Goal: Information Seeking & Learning: Learn about a topic

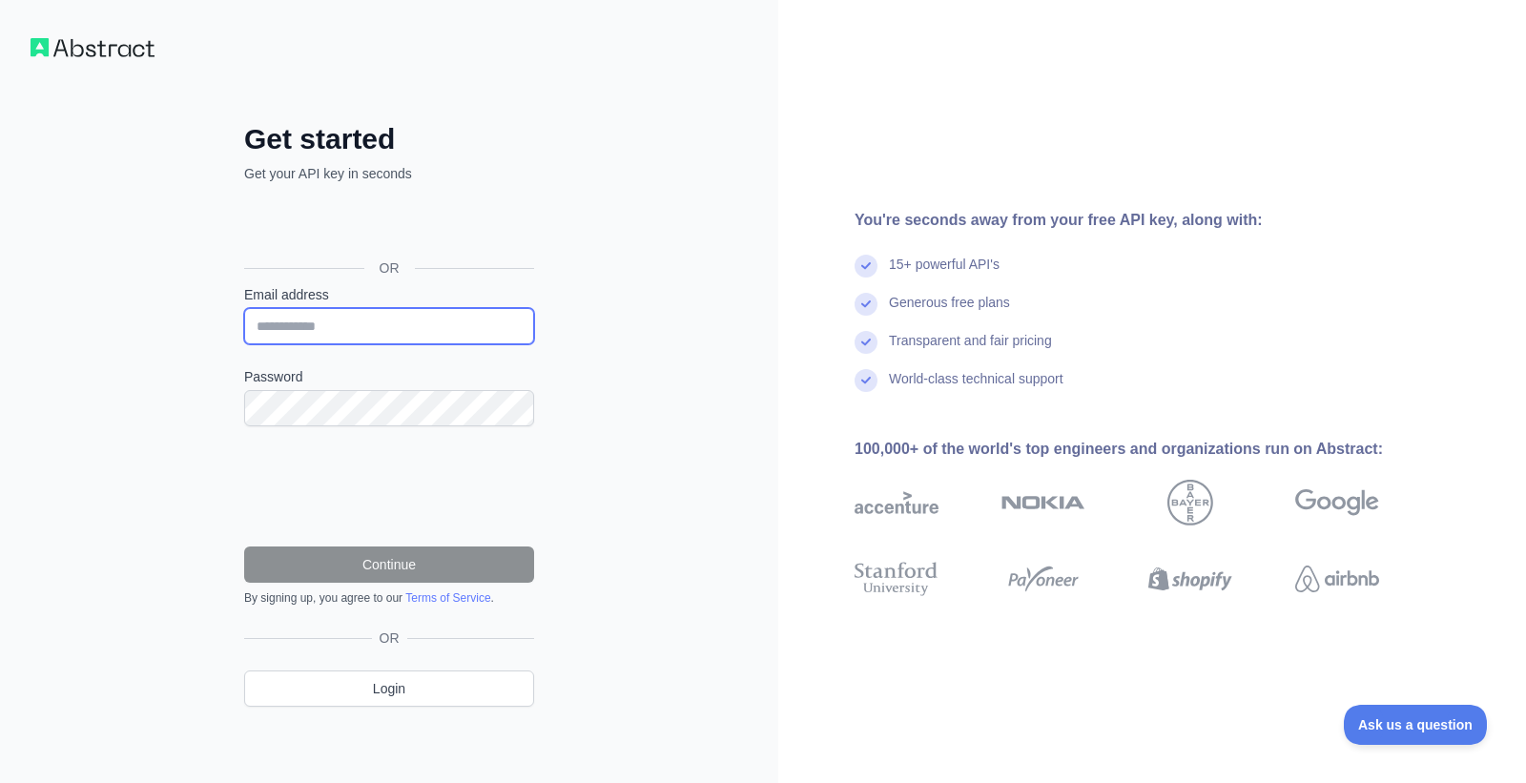
click at [277, 323] on input "Email address" at bounding box center [389, 326] width 290 height 36
type input "**********"
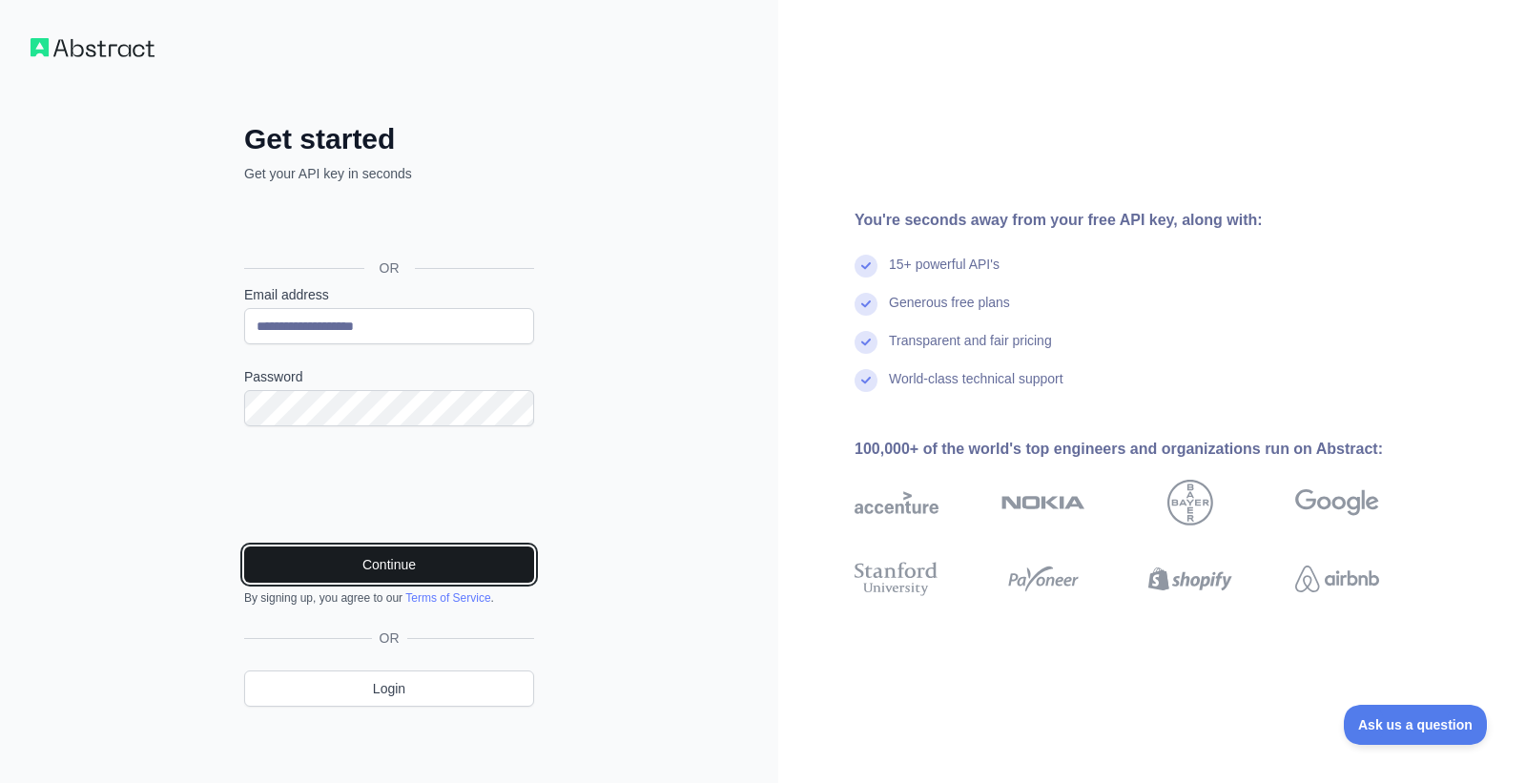
click at [353, 559] on button "Continue" at bounding box center [389, 564] width 290 height 36
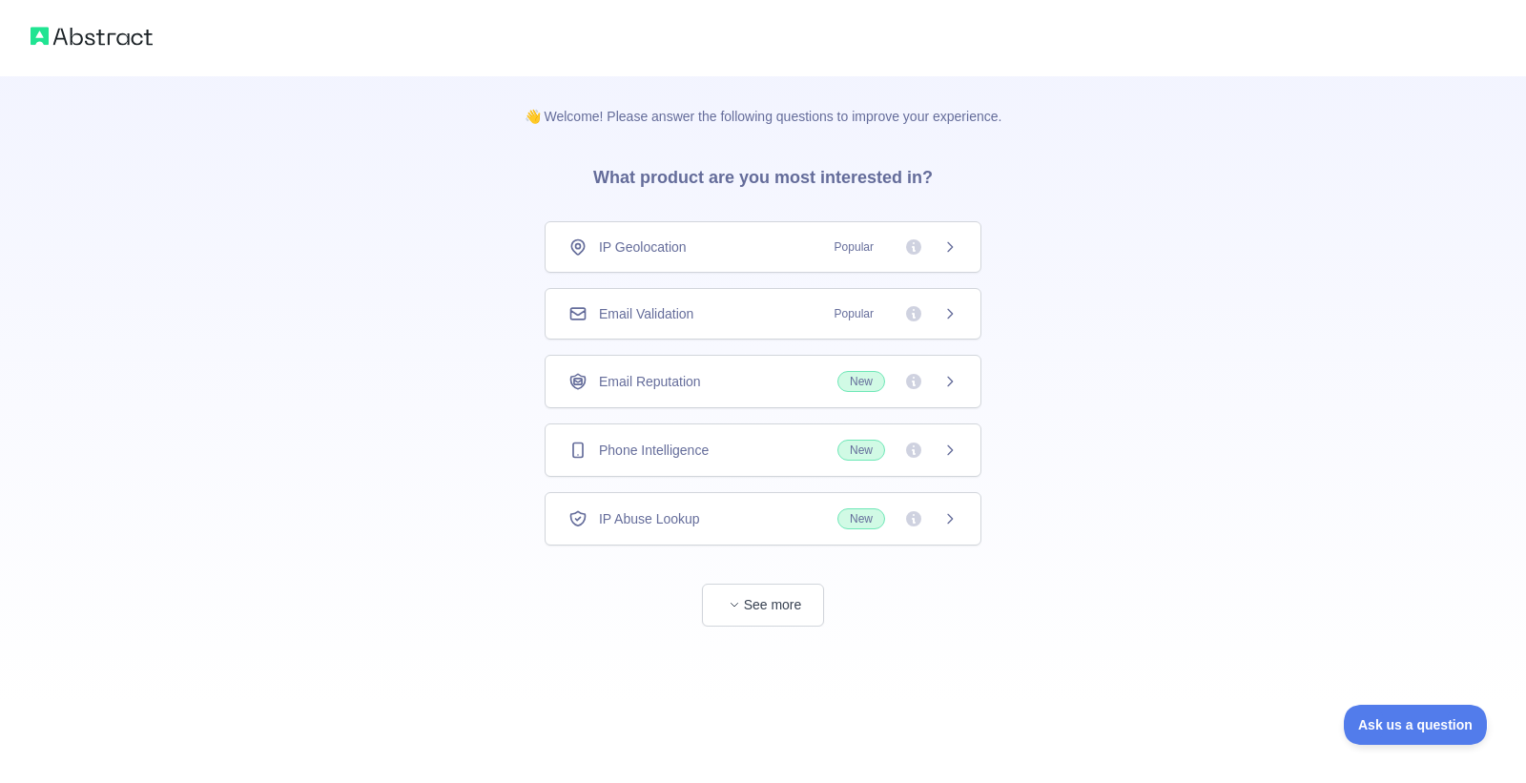
click at [942, 245] on icon at bounding box center [949, 246] width 15 height 15
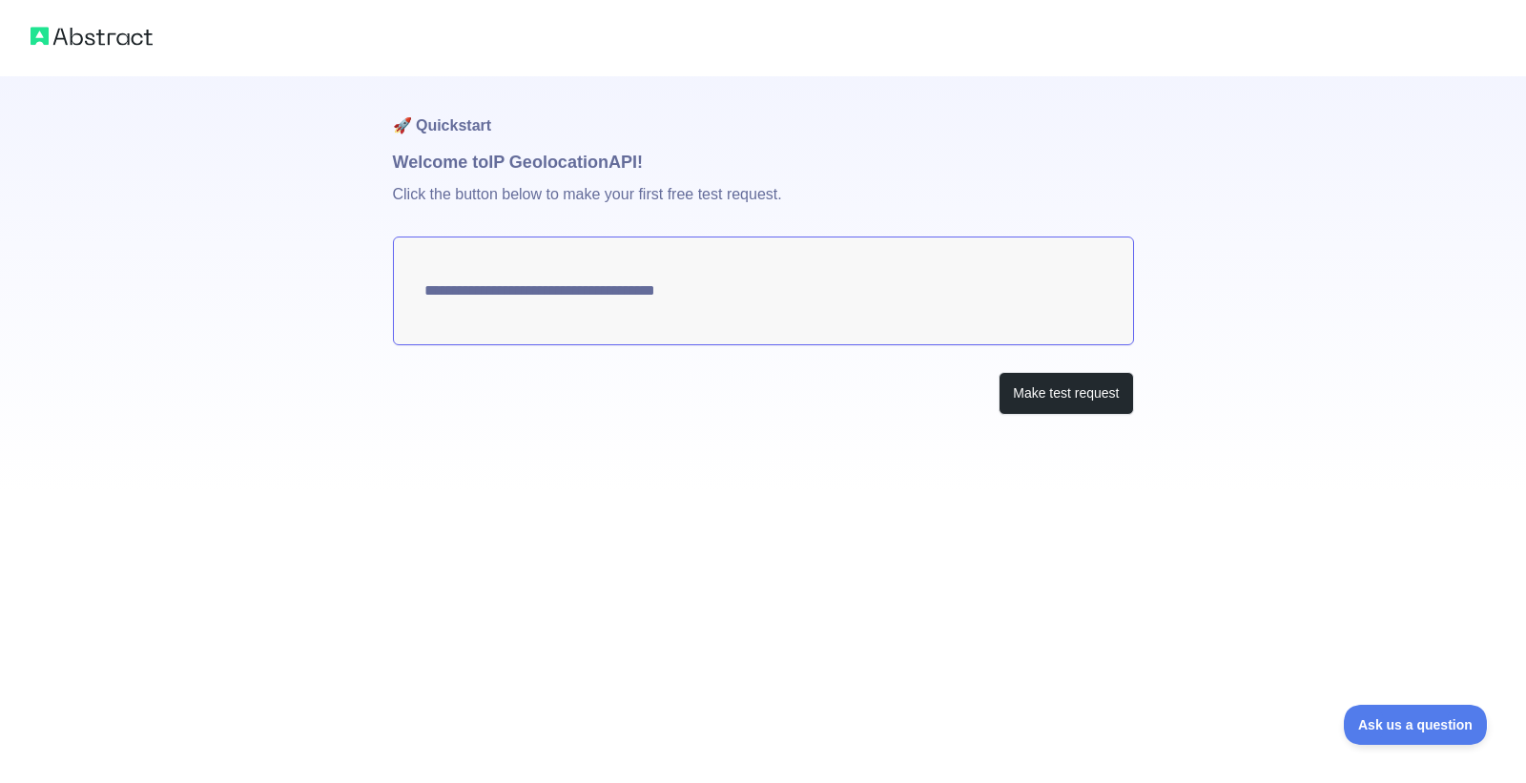
type textarea "**********"
click at [1045, 394] on button "Make test request" at bounding box center [1065, 393] width 134 height 43
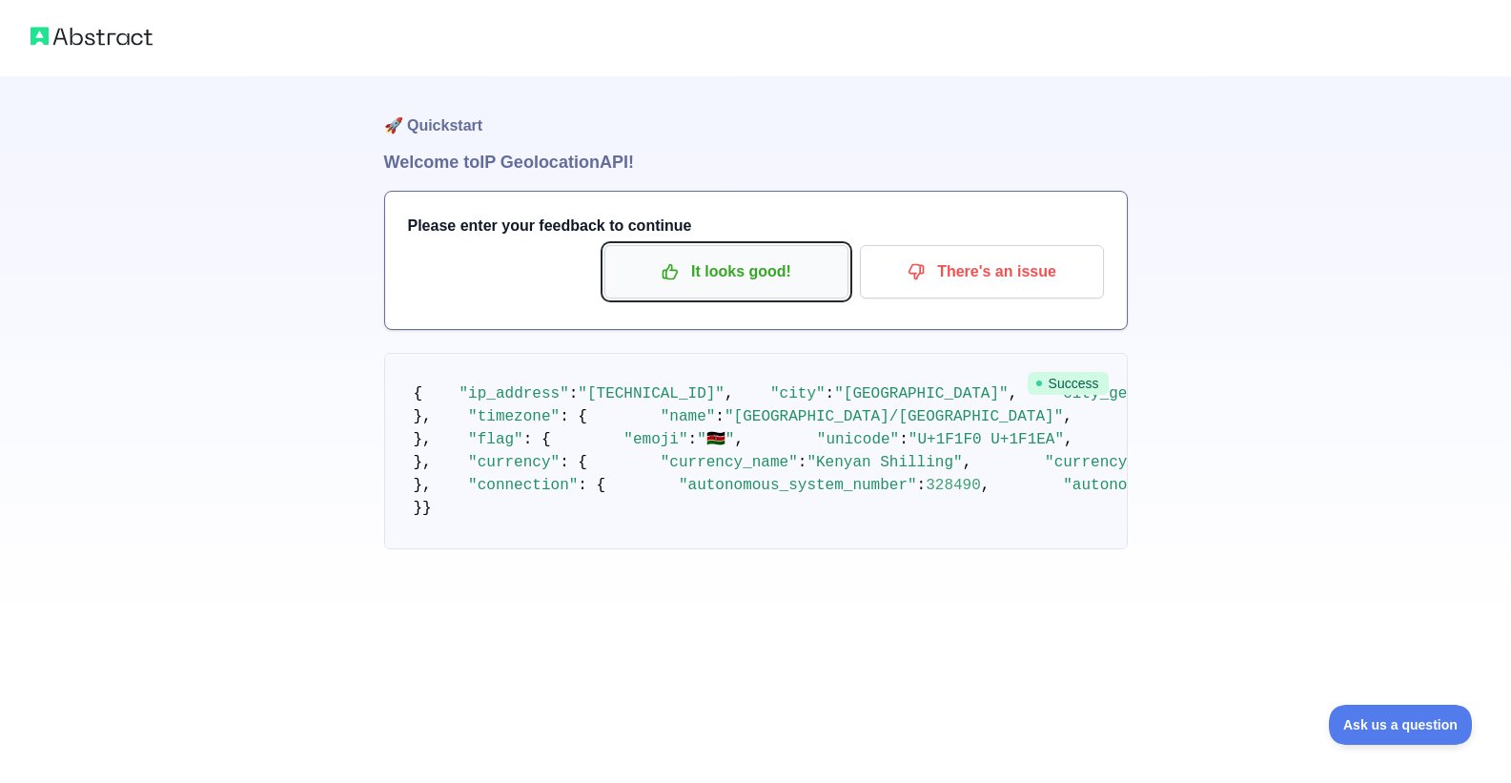
click at [738, 268] on p "It looks good!" at bounding box center [726, 272] width 215 height 32
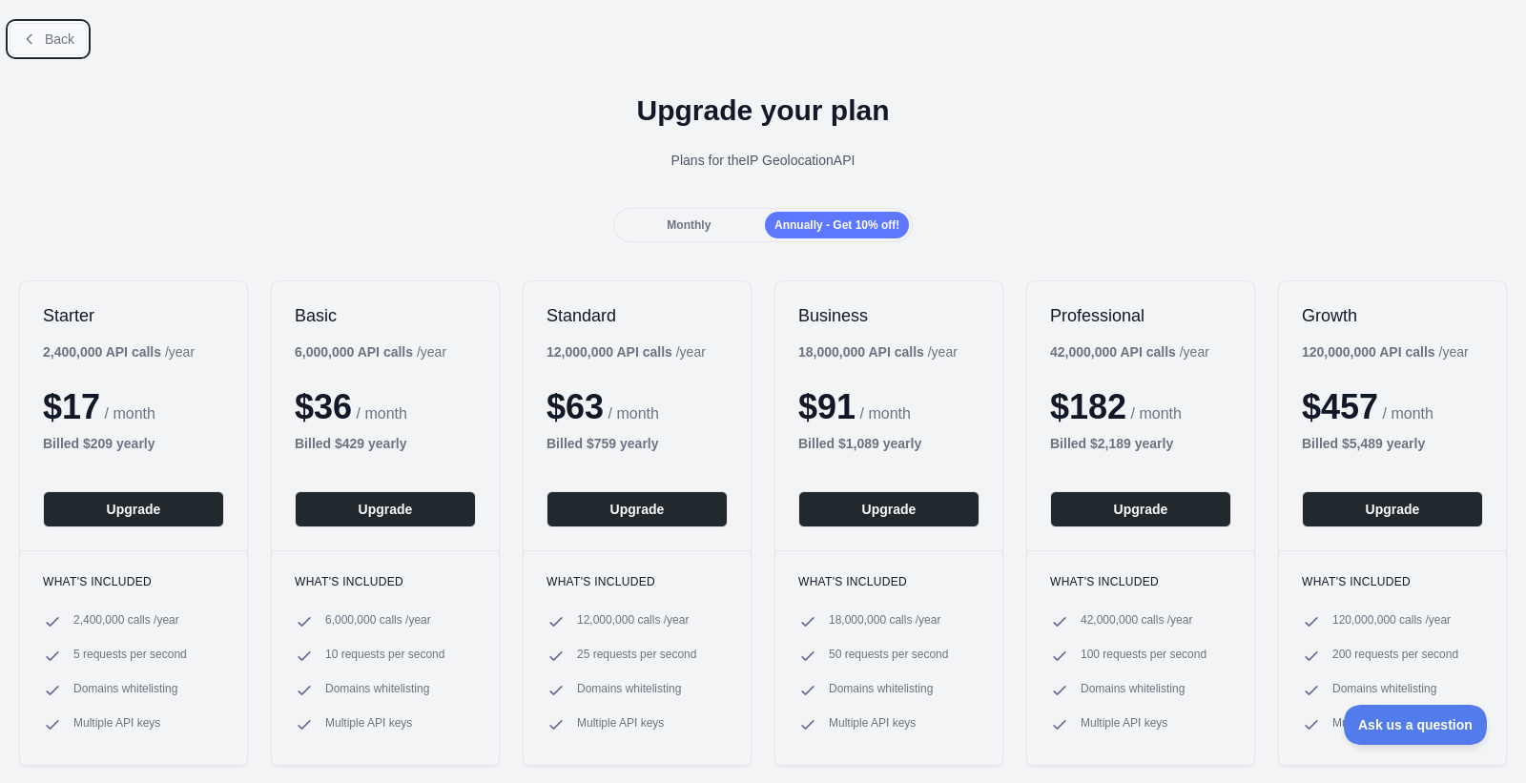
click at [48, 31] on span "Back" at bounding box center [60, 38] width 30 height 15
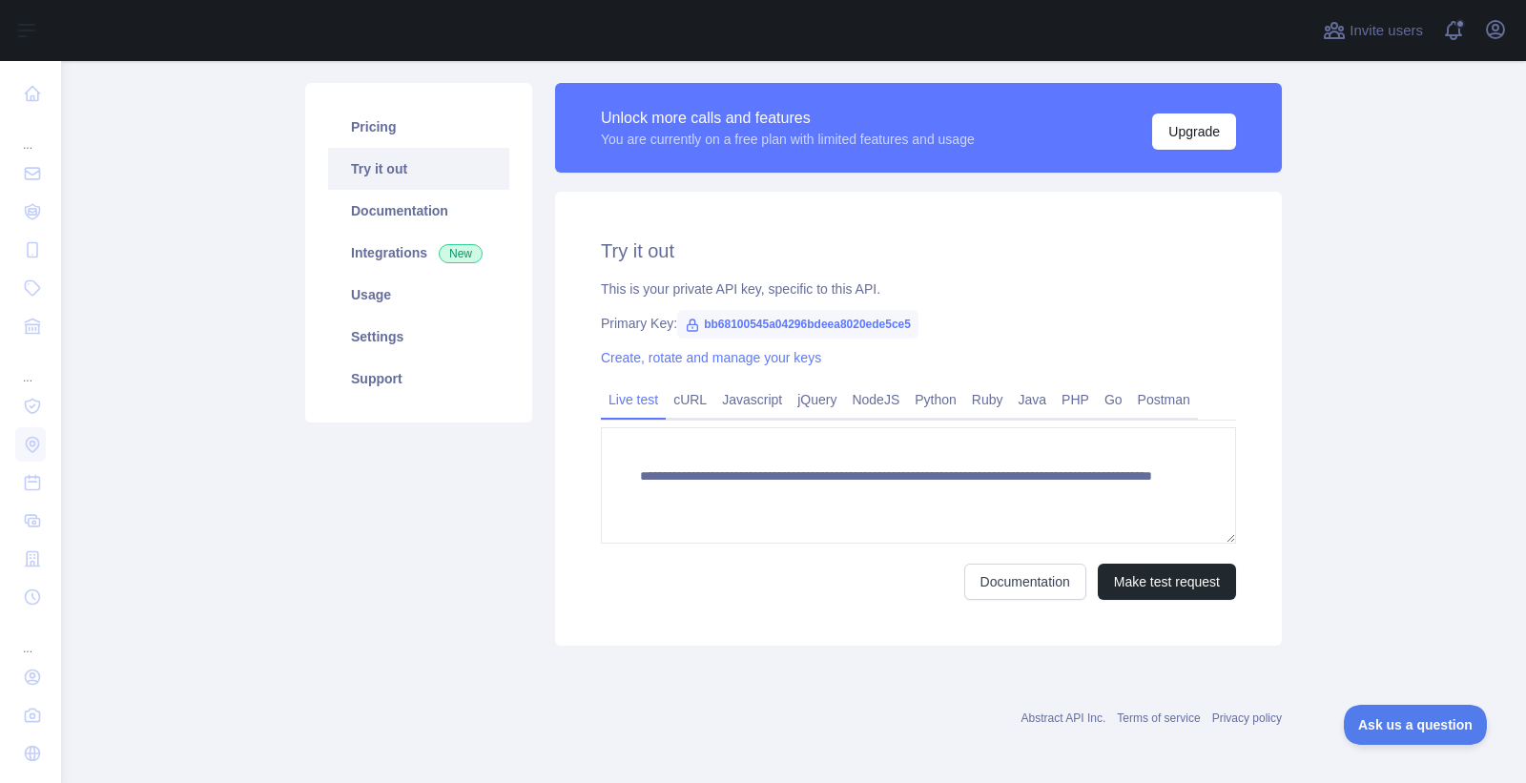
scroll to position [123, 0]
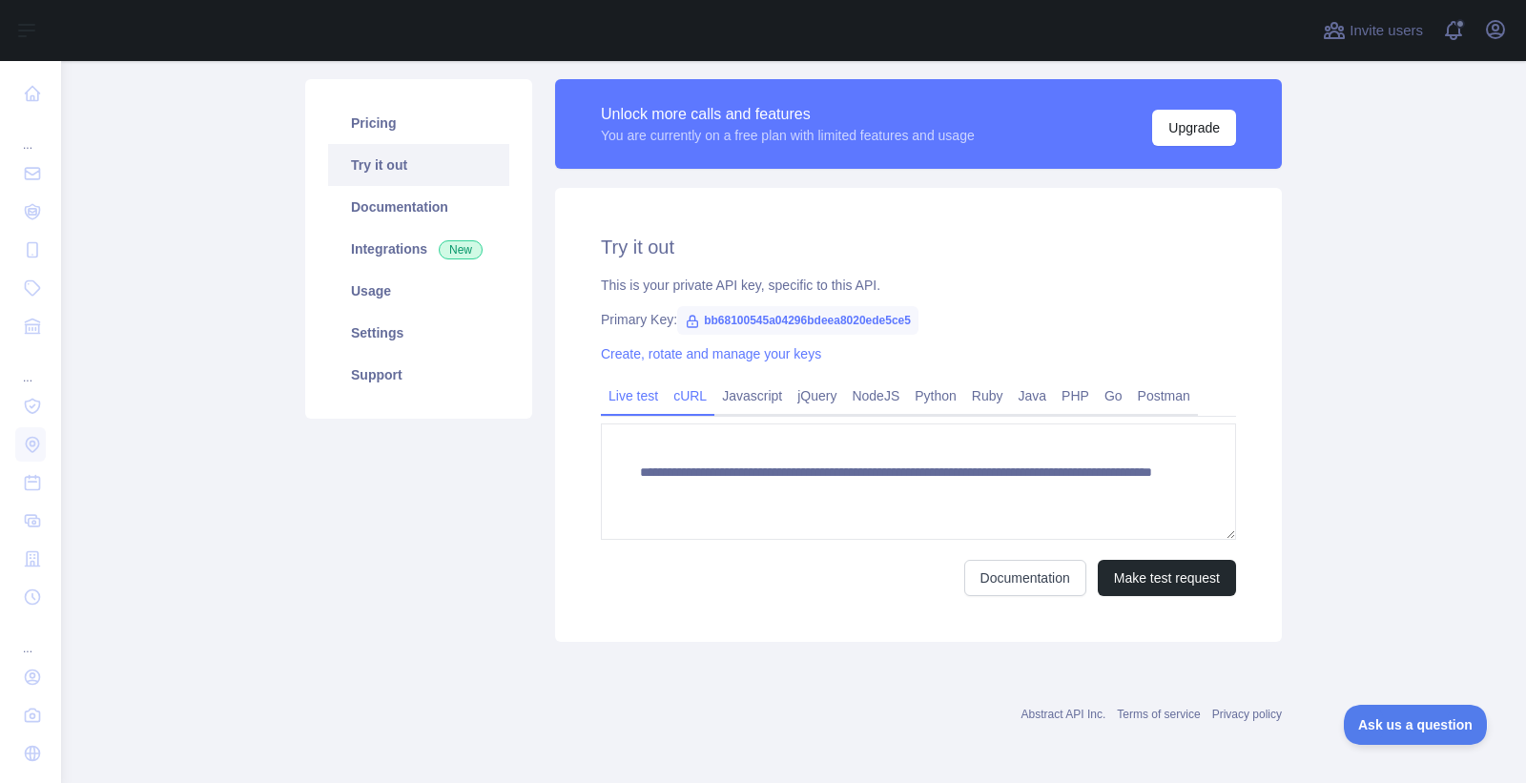
click at [673, 397] on link "cURL" at bounding box center [690, 395] width 49 height 31
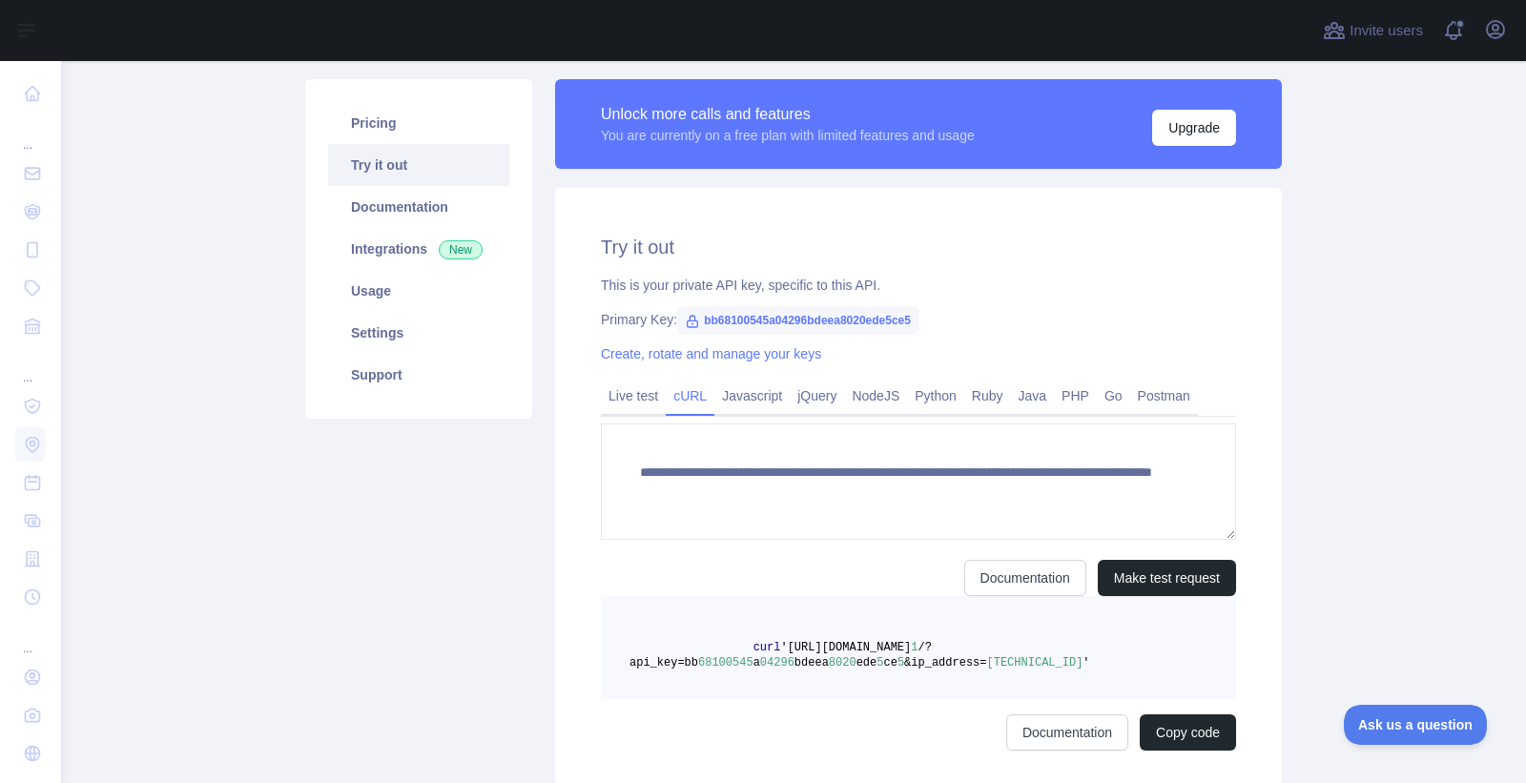
scroll to position [105, 0]
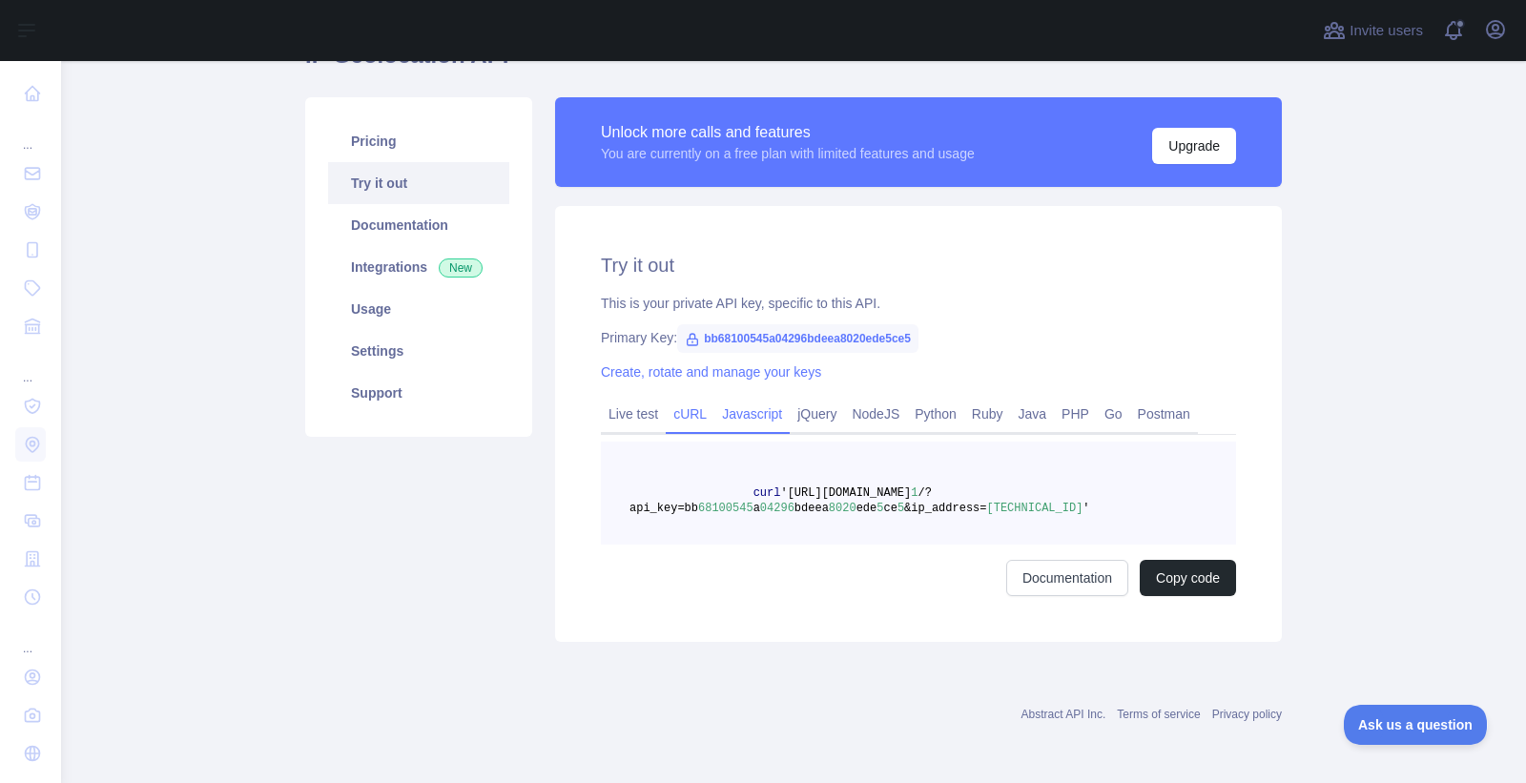
click at [737, 423] on link "Javascript" at bounding box center [751, 414] width 75 height 31
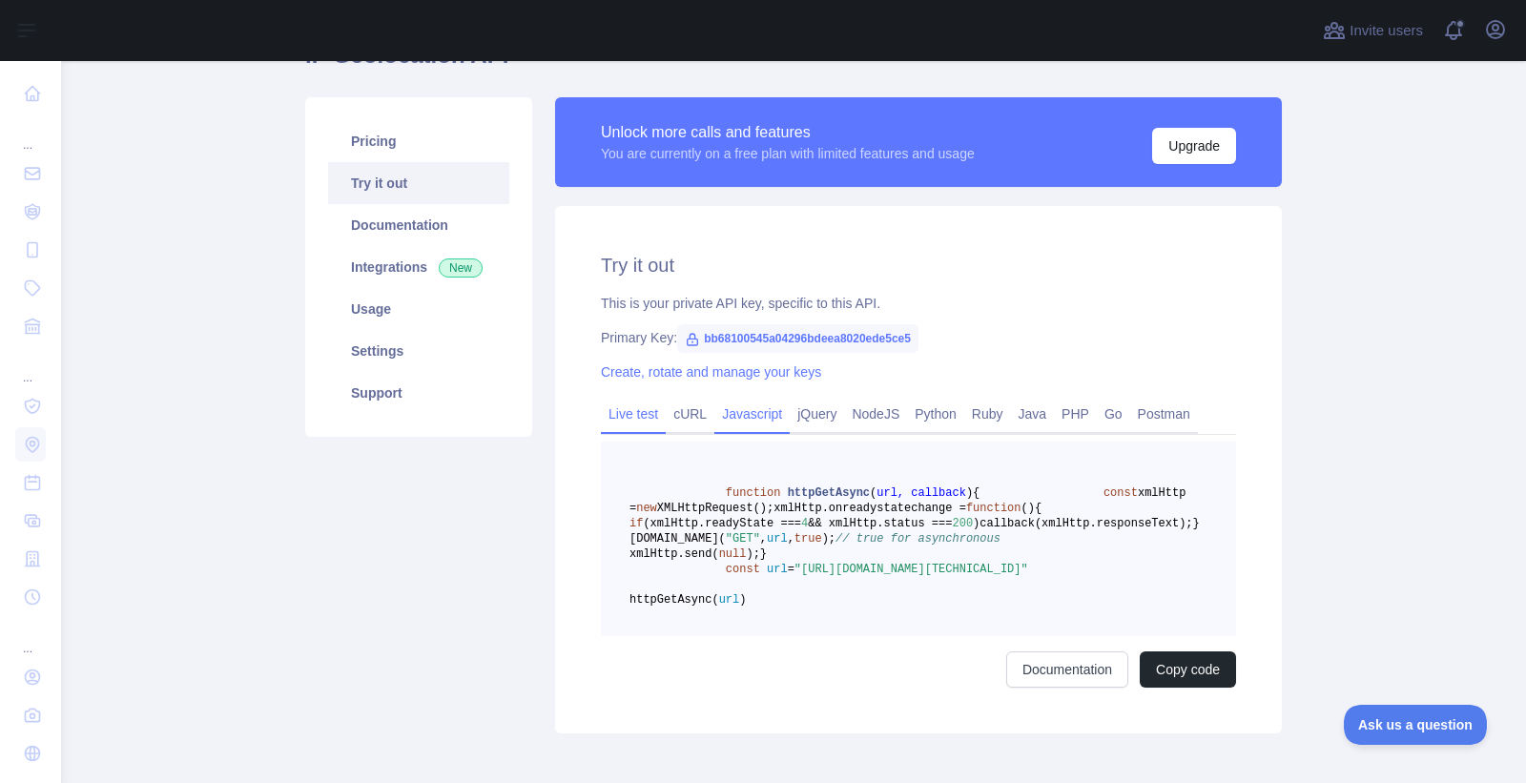
click at [623, 420] on link "Live test" at bounding box center [633, 414] width 65 height 31
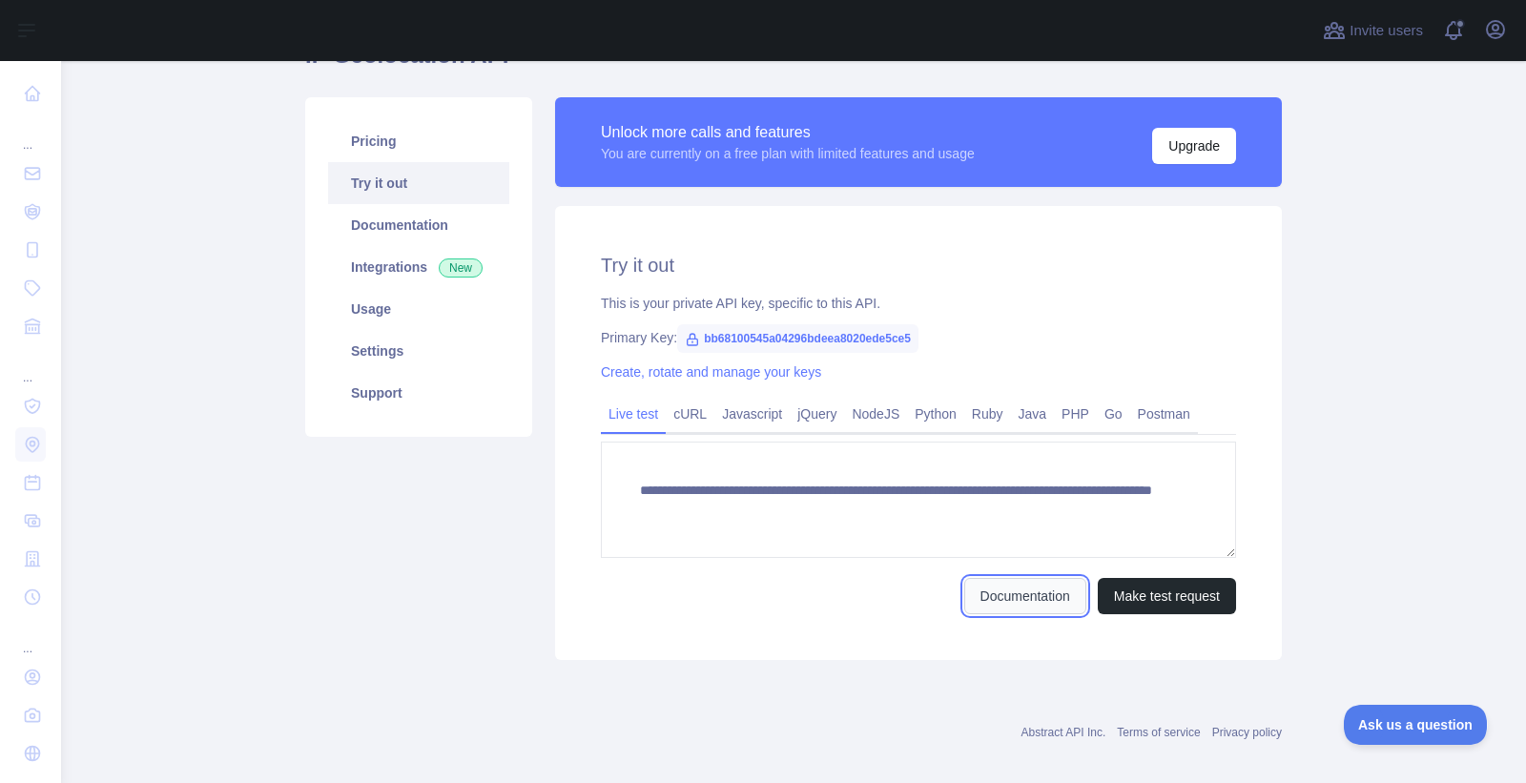
click at [1050, 600] on link "Documentation" at bounding box center [1025, 596] width 122 height 36
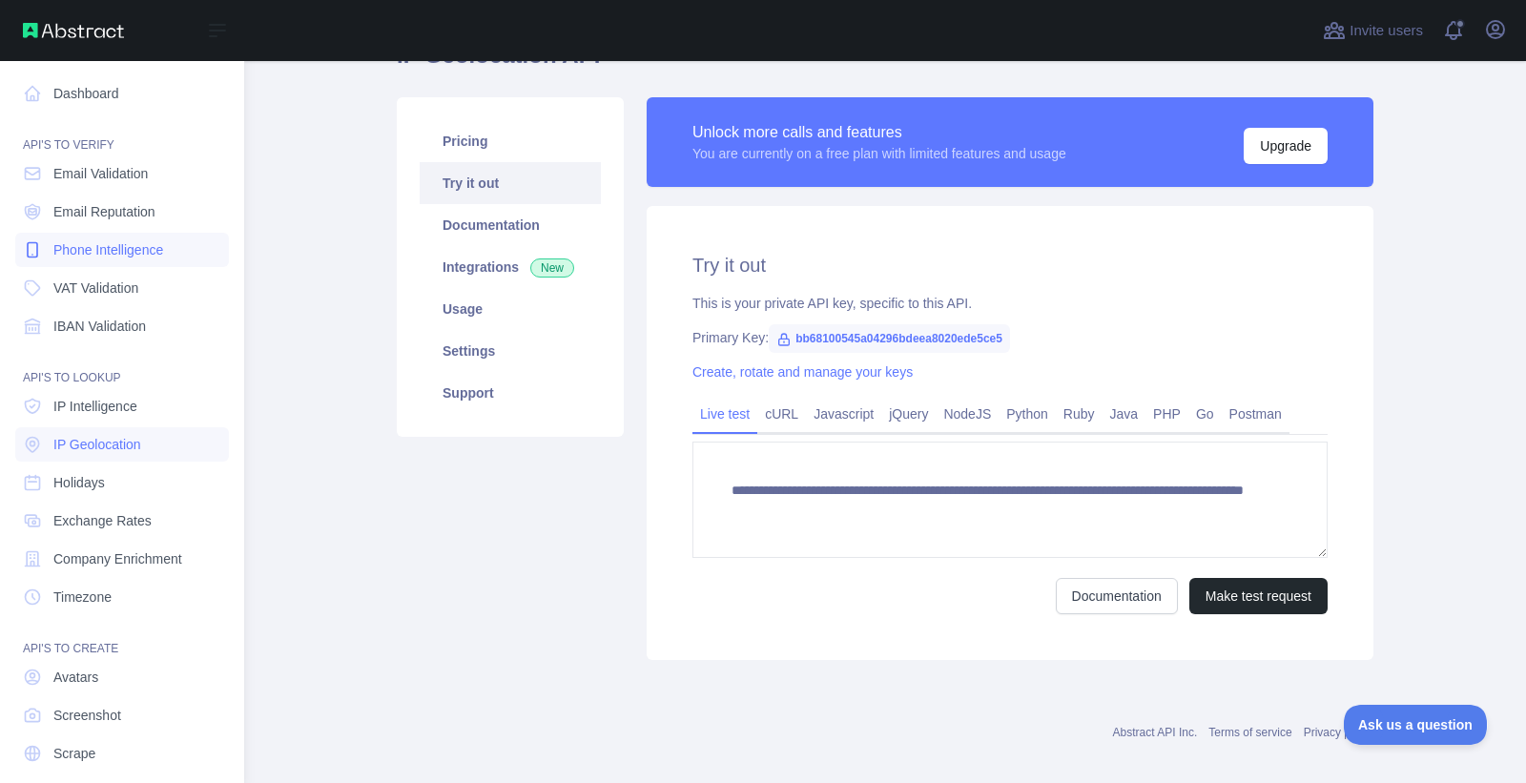
click at [130, 247] on span "Phone Intelligence" at bounding box center [108, 249] width 110 height 19
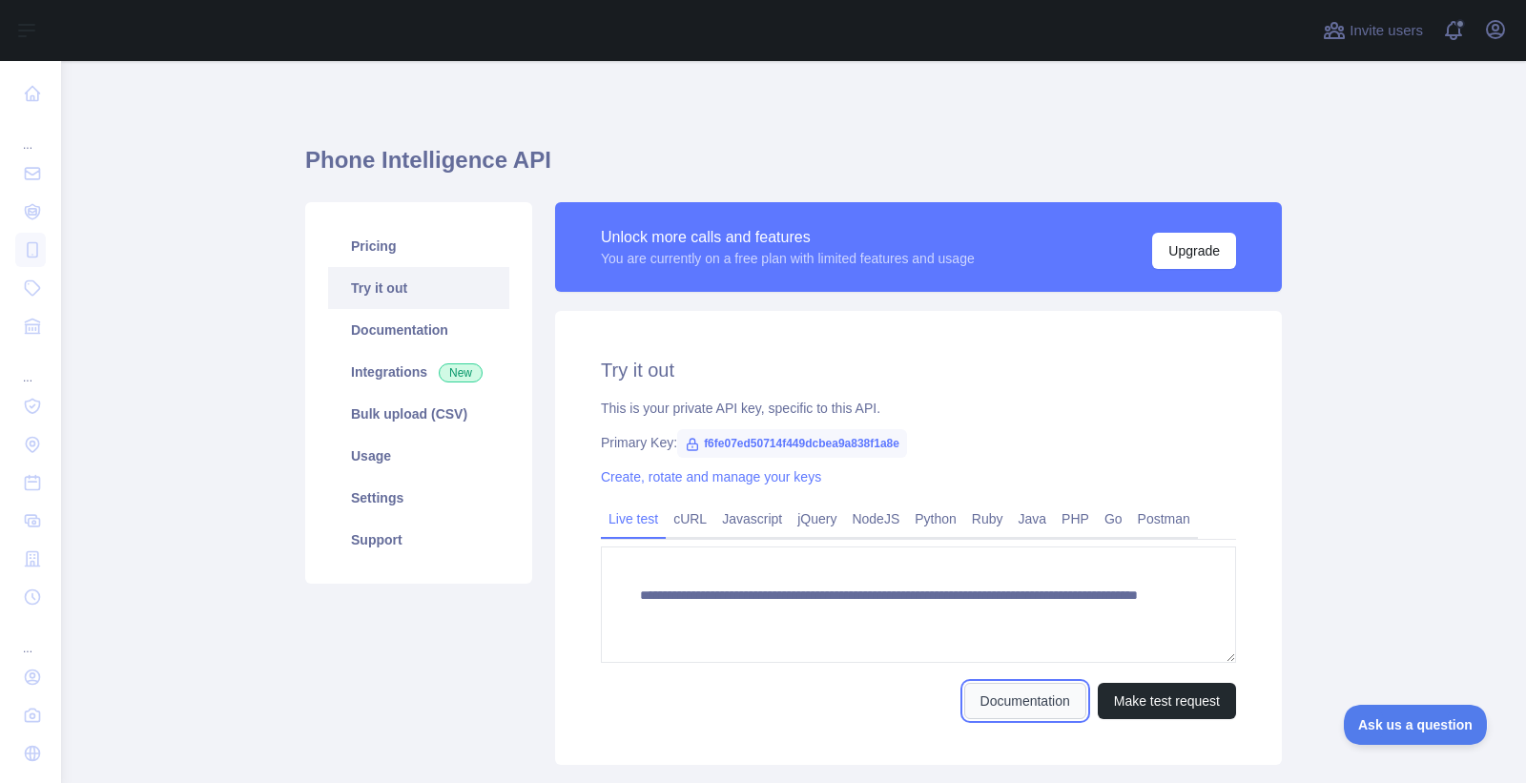
click at [1017, 703] on link "Documentation" at bounding box center [1025, 701] width 122 height 36
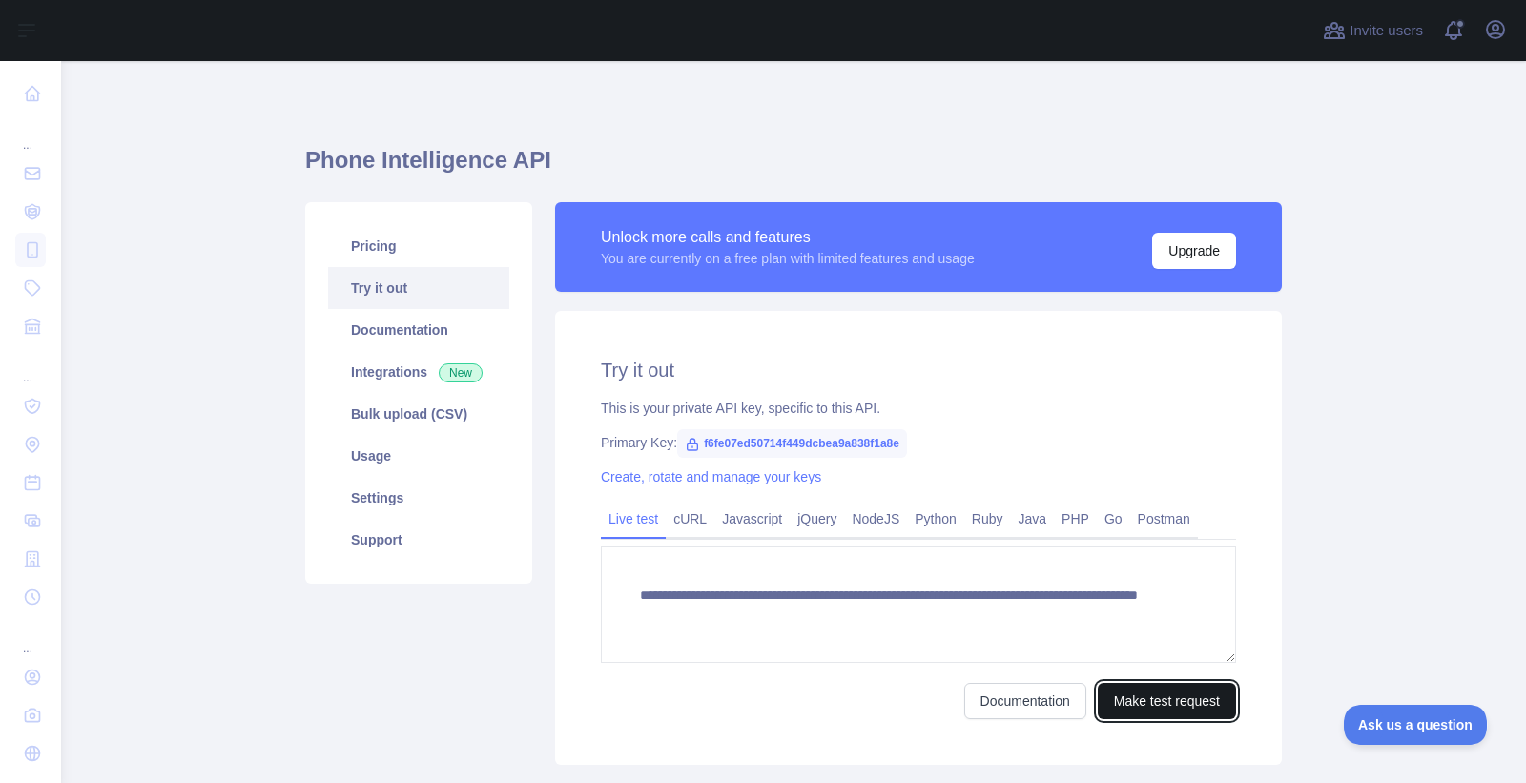
click at [1165, 702] on button "Make test request" at bounding box center [1166, 701] width 138 height 36
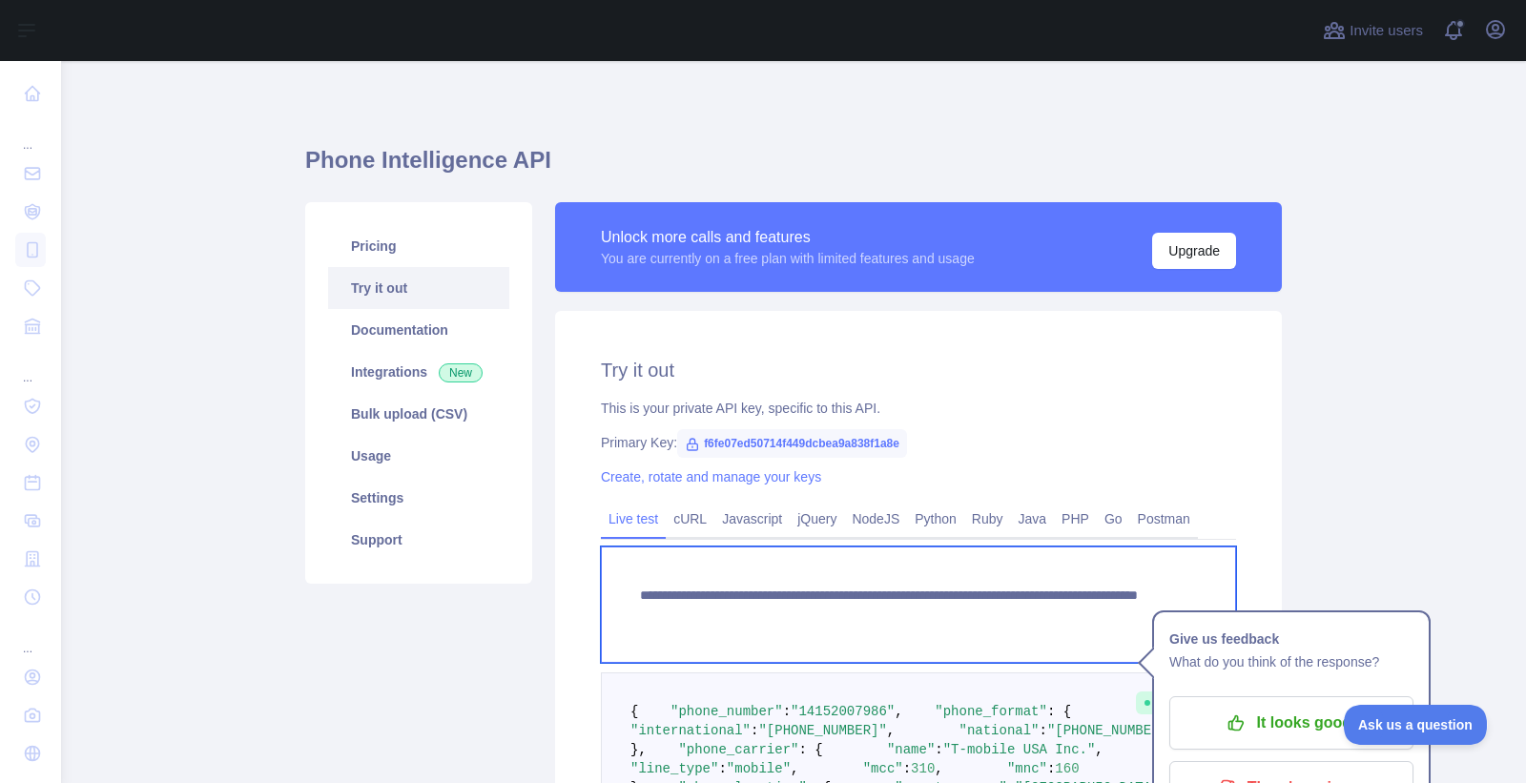
click at [1063, 618] on textarea "**********" at bounding box center [918, 604] width 635 height 116
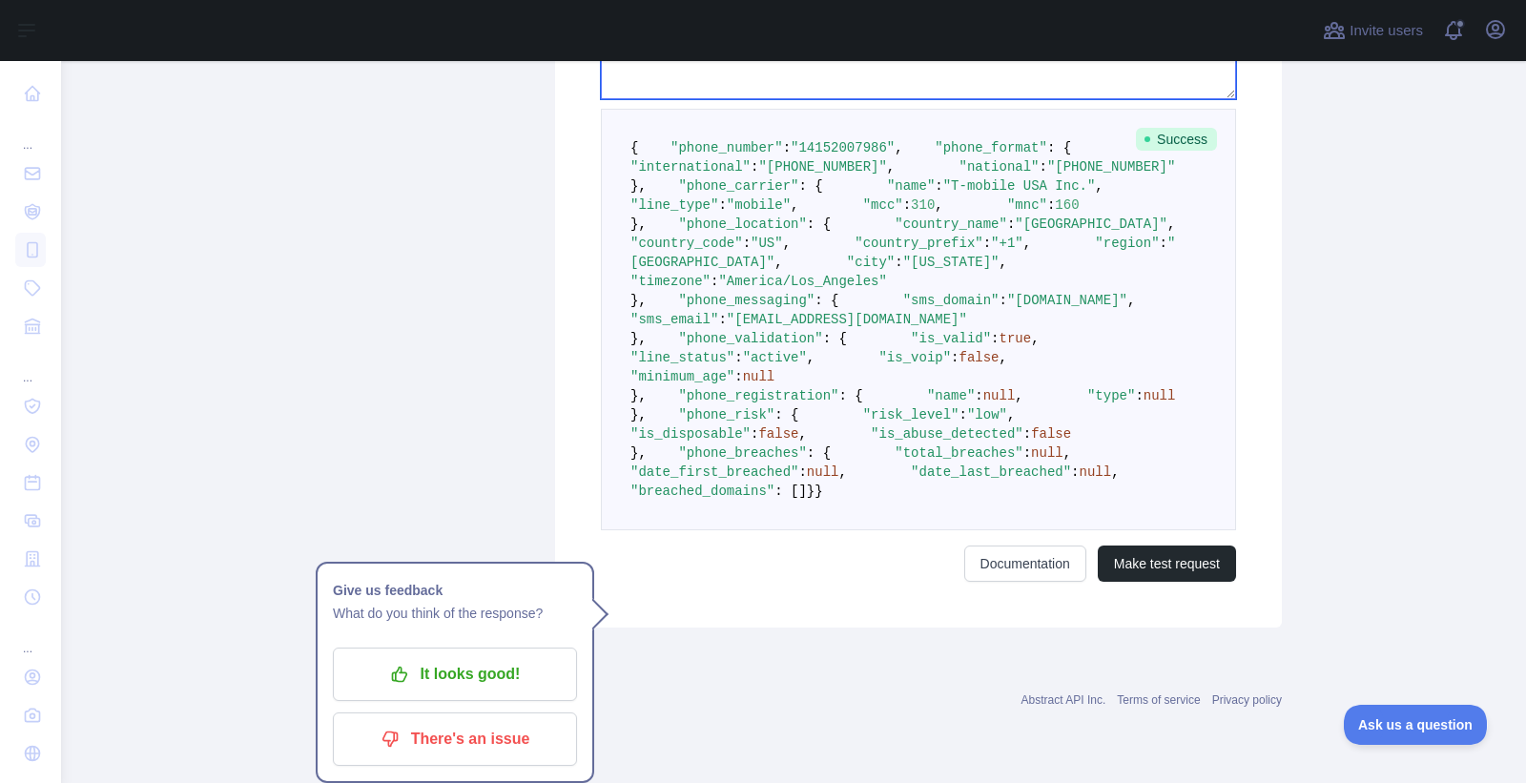
scroll to position [1064, 0]
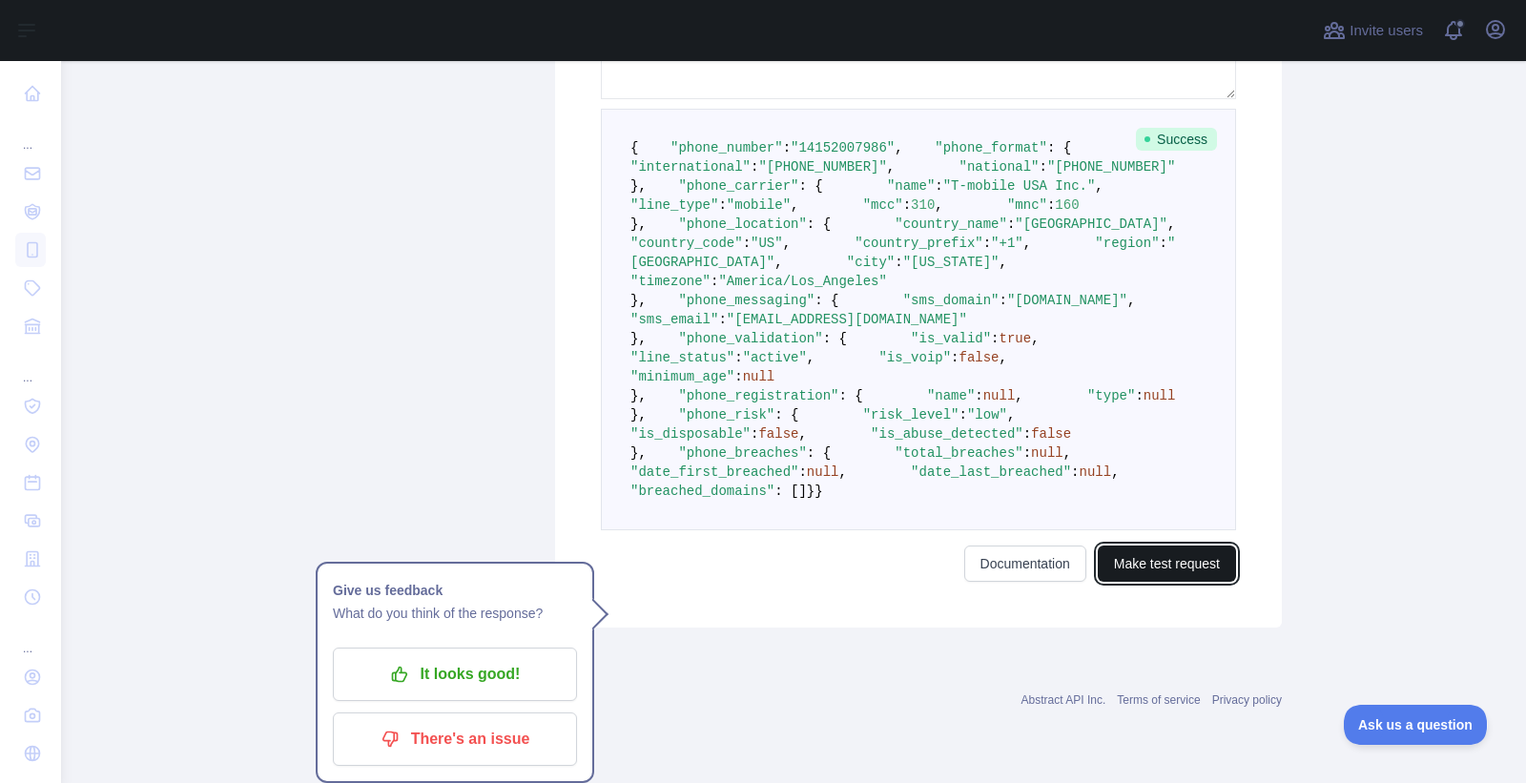
click at [1174, 574] on button "Make test request" at bounding box center [1166, 563] width 138 height 36
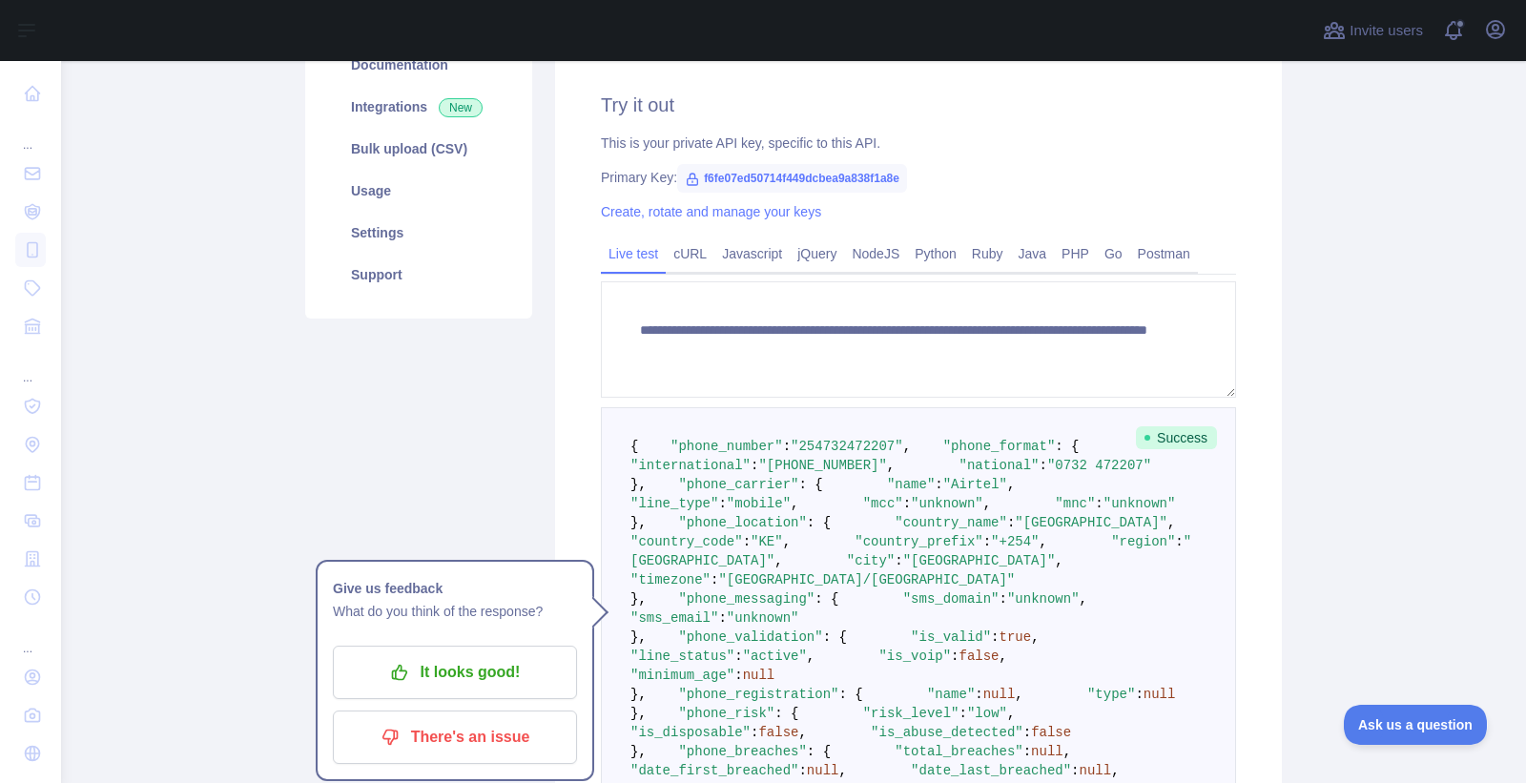
scroll to position [263, 0]
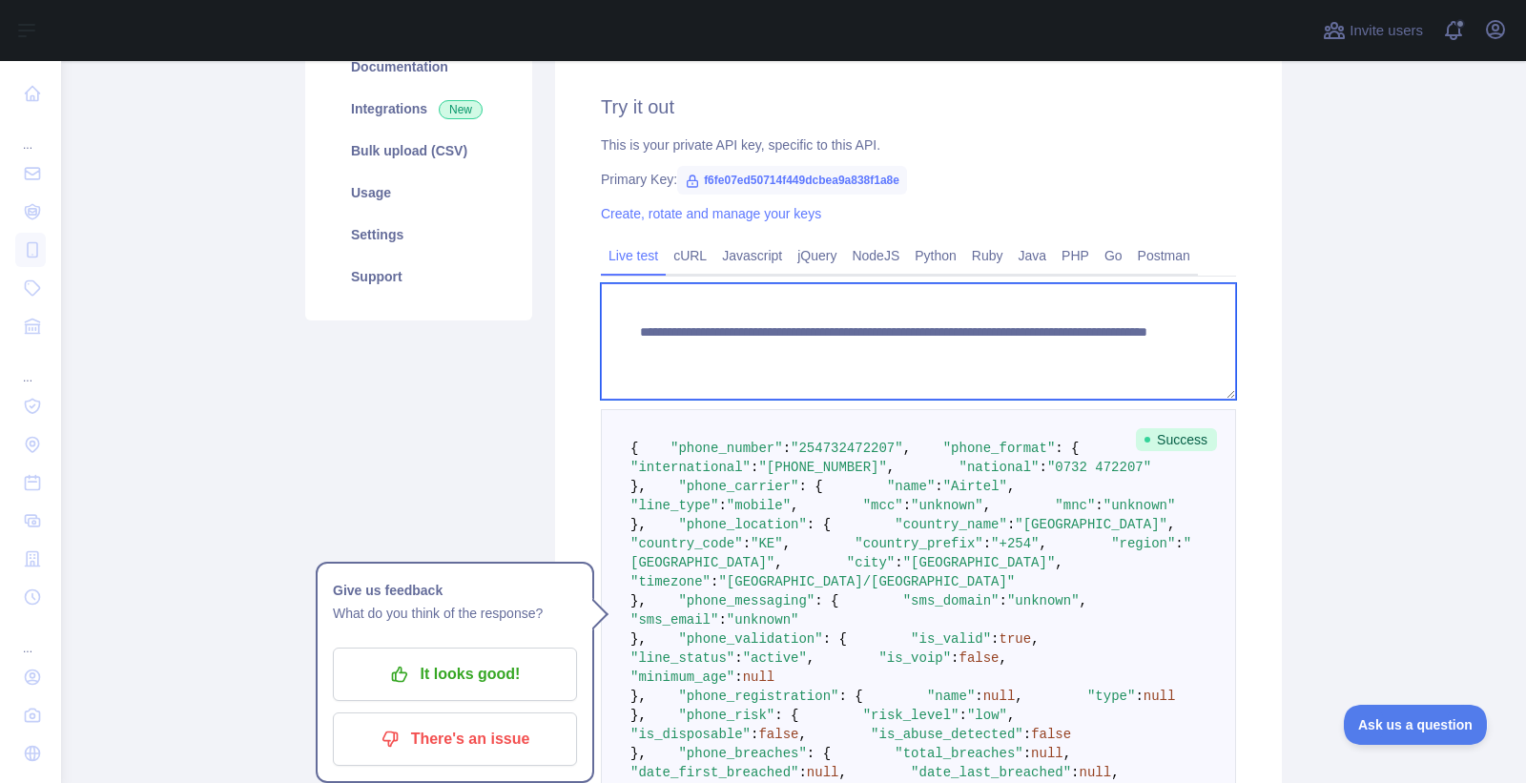
click at [1064, 346] on textarea "**********" at bounding box center [918, 341] width 635 height 116
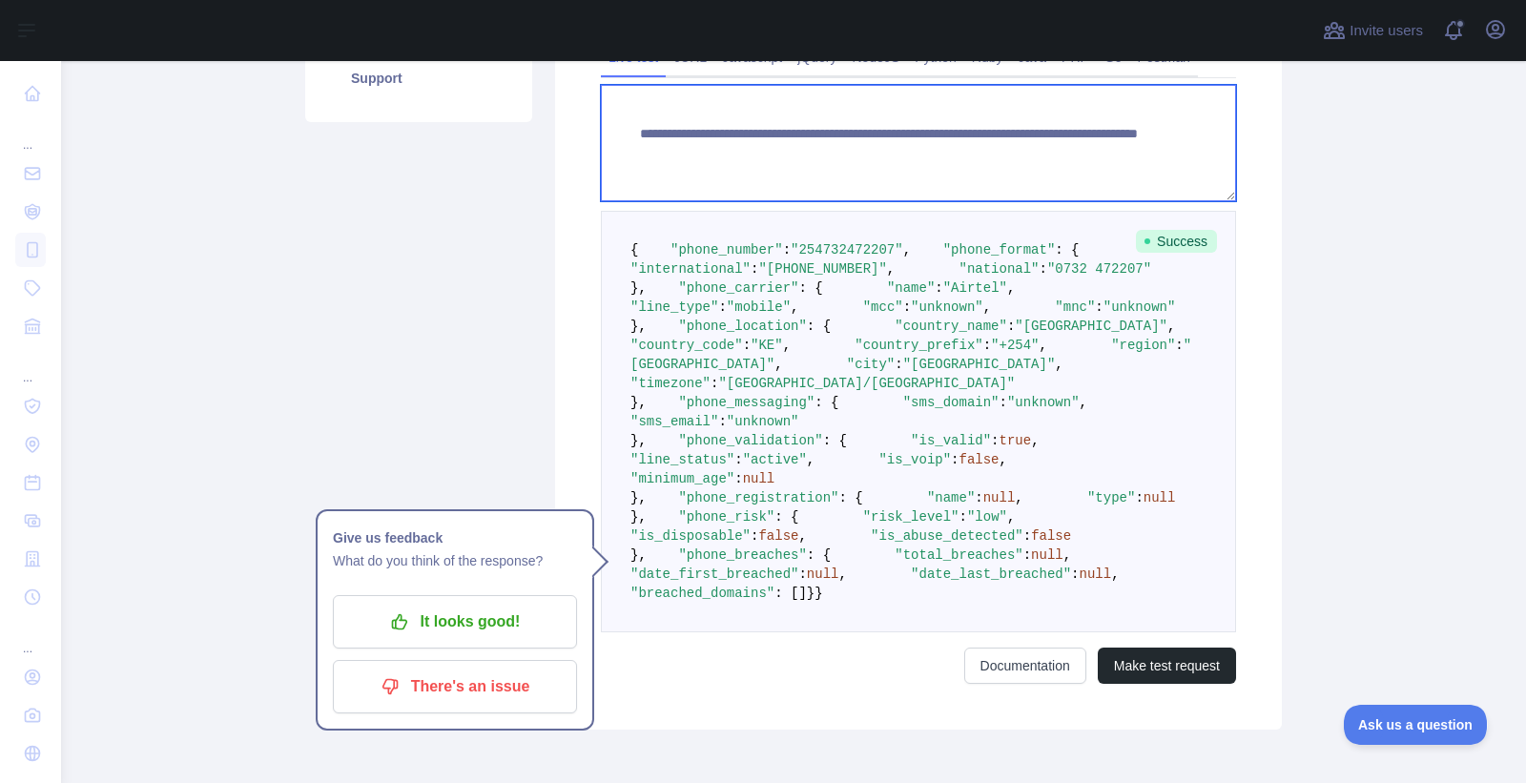
scroll to position [403, 0]
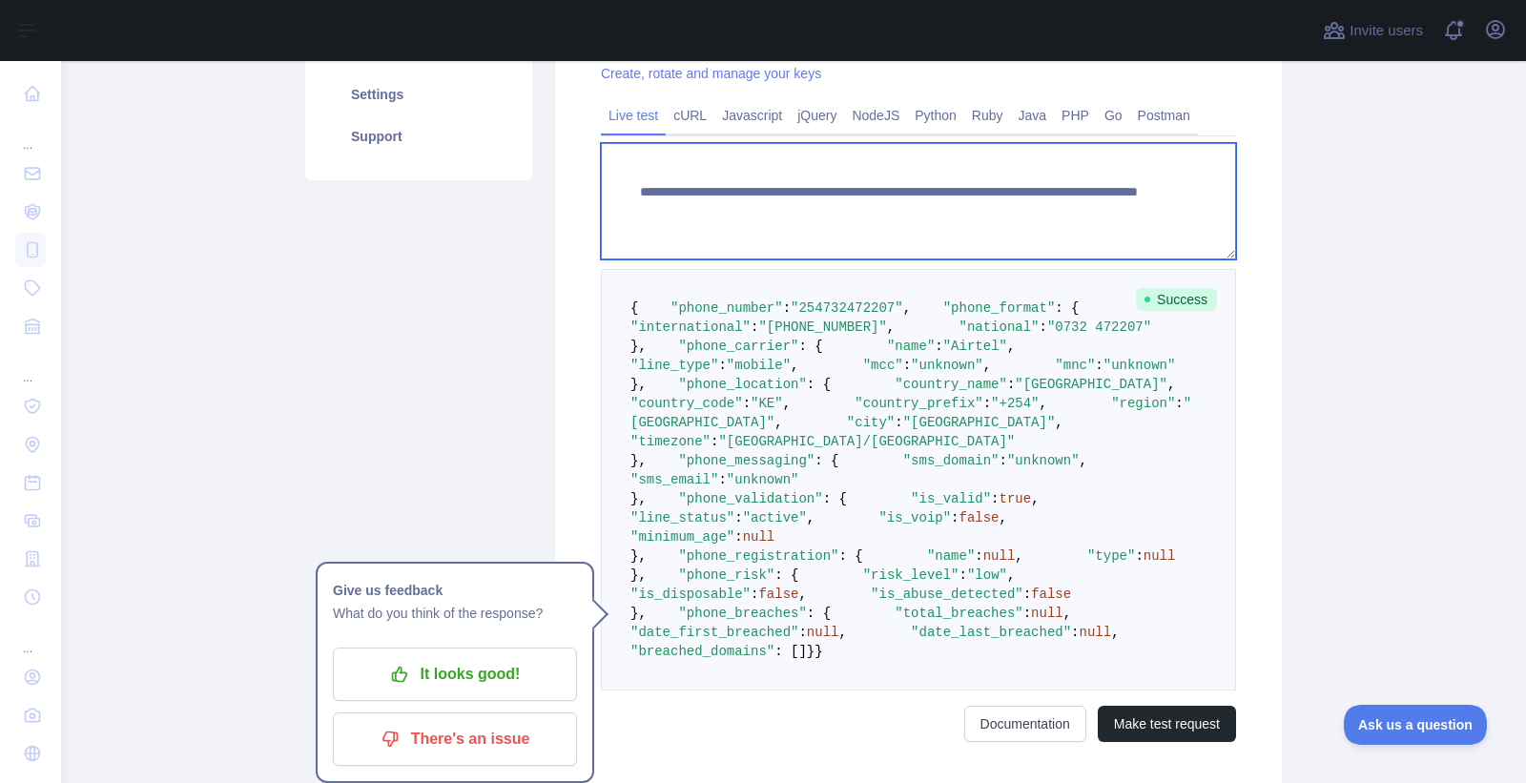
click at [972, 210] on textarea "**********" at bounding box center [918, 201] width 635 height 116
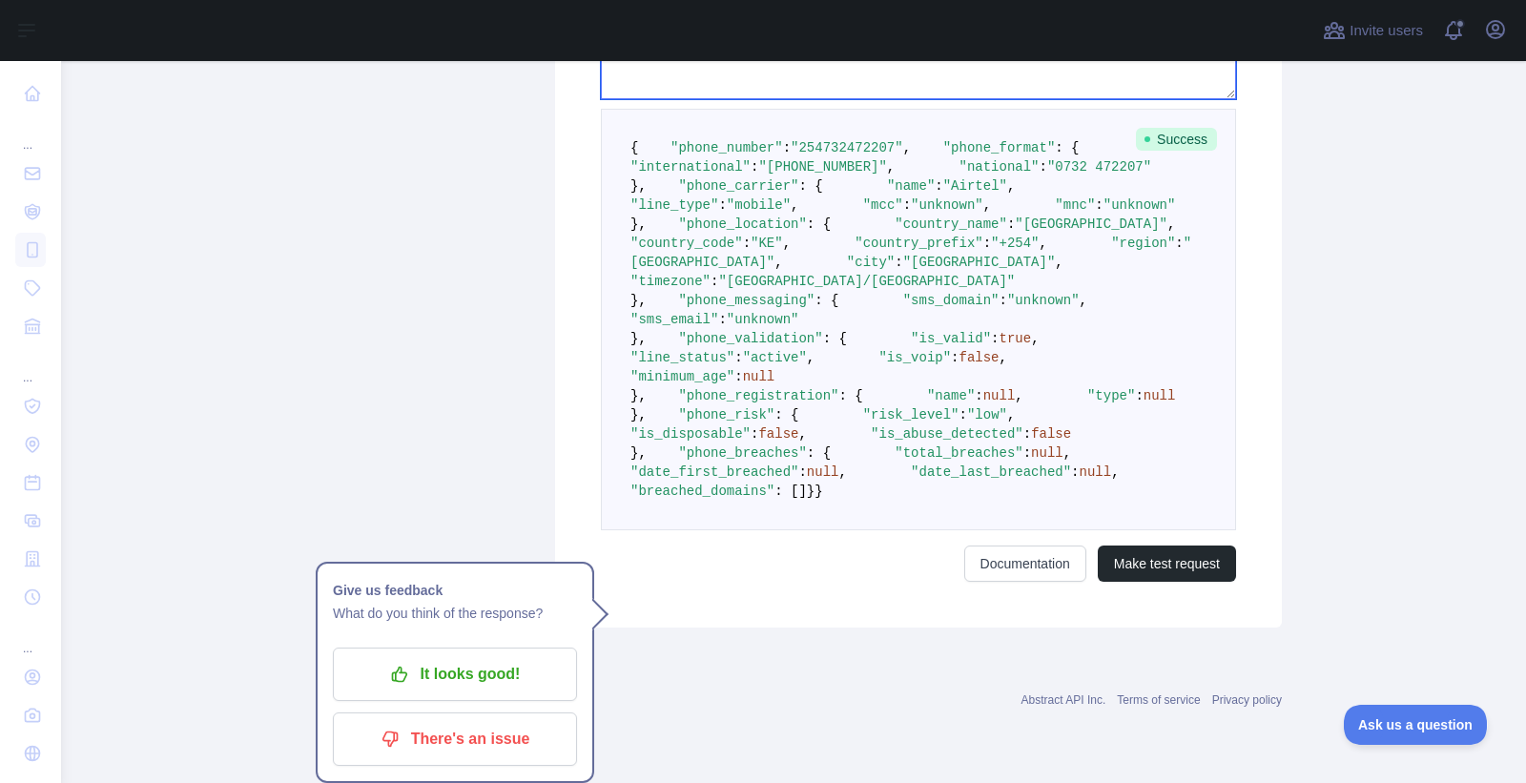
scroll to position [1064, 0]
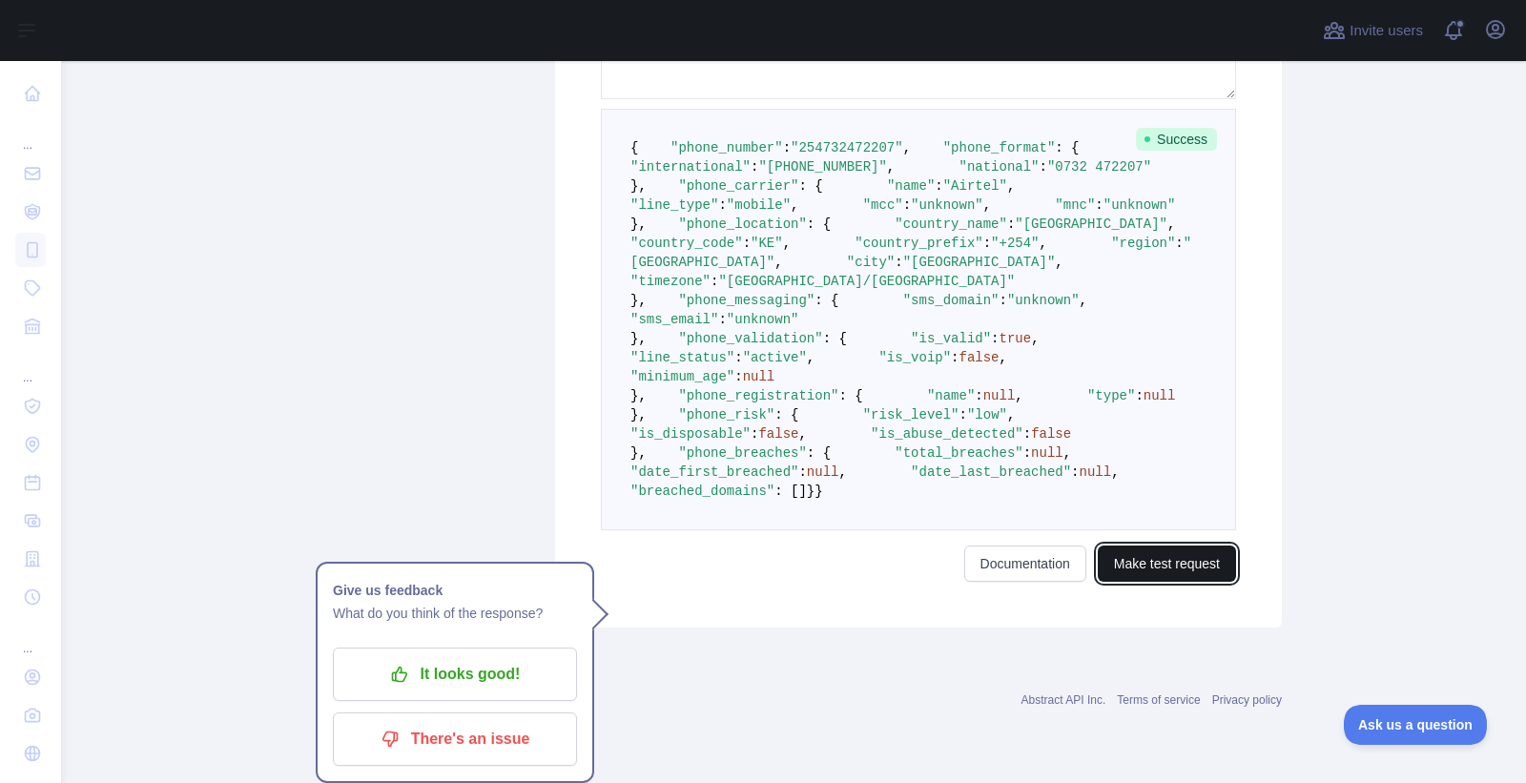
click at [1148, 575] on button "Make test request" at bounding box center [1166, 563] width 138 height 36
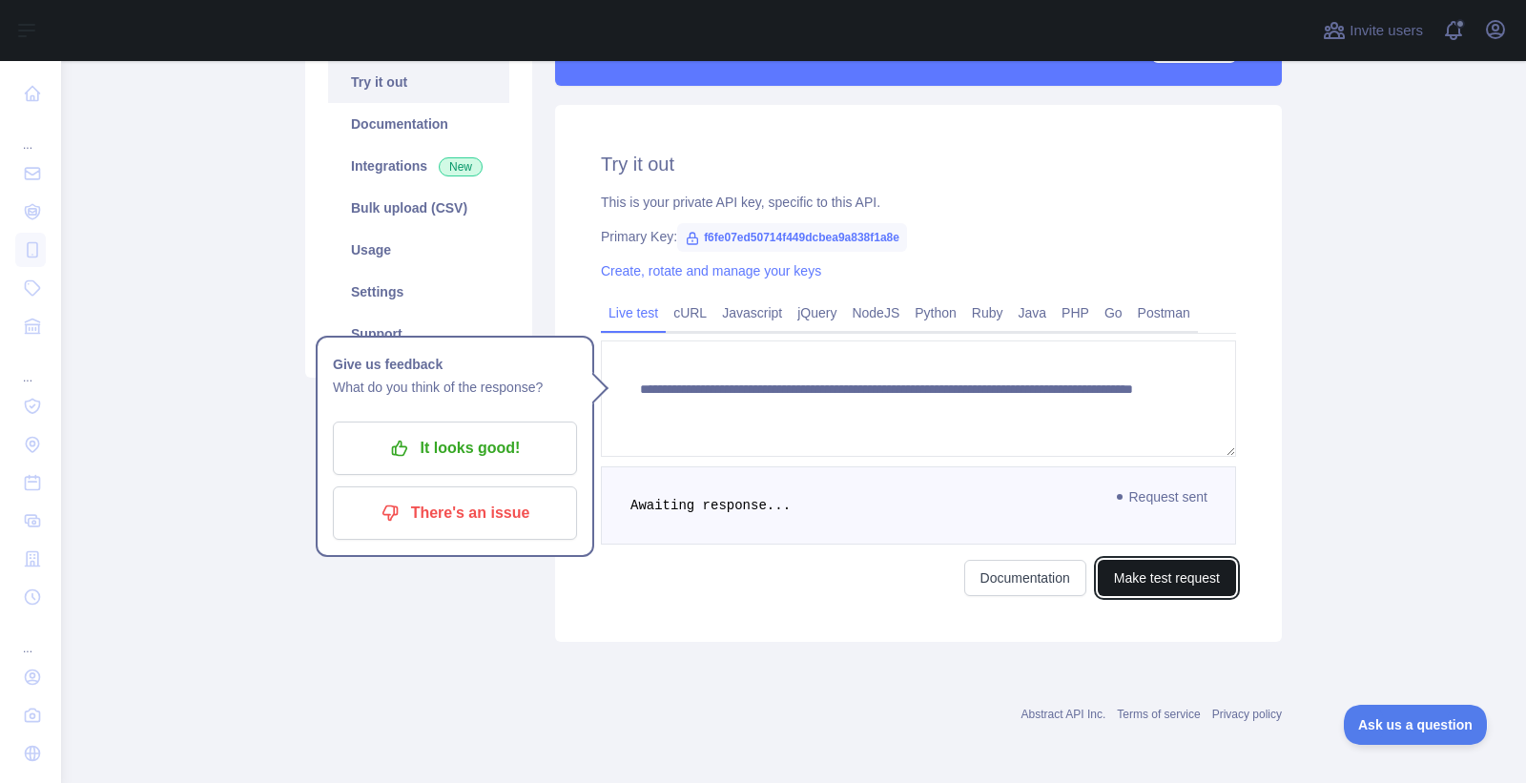
scroll to position [397, 0]
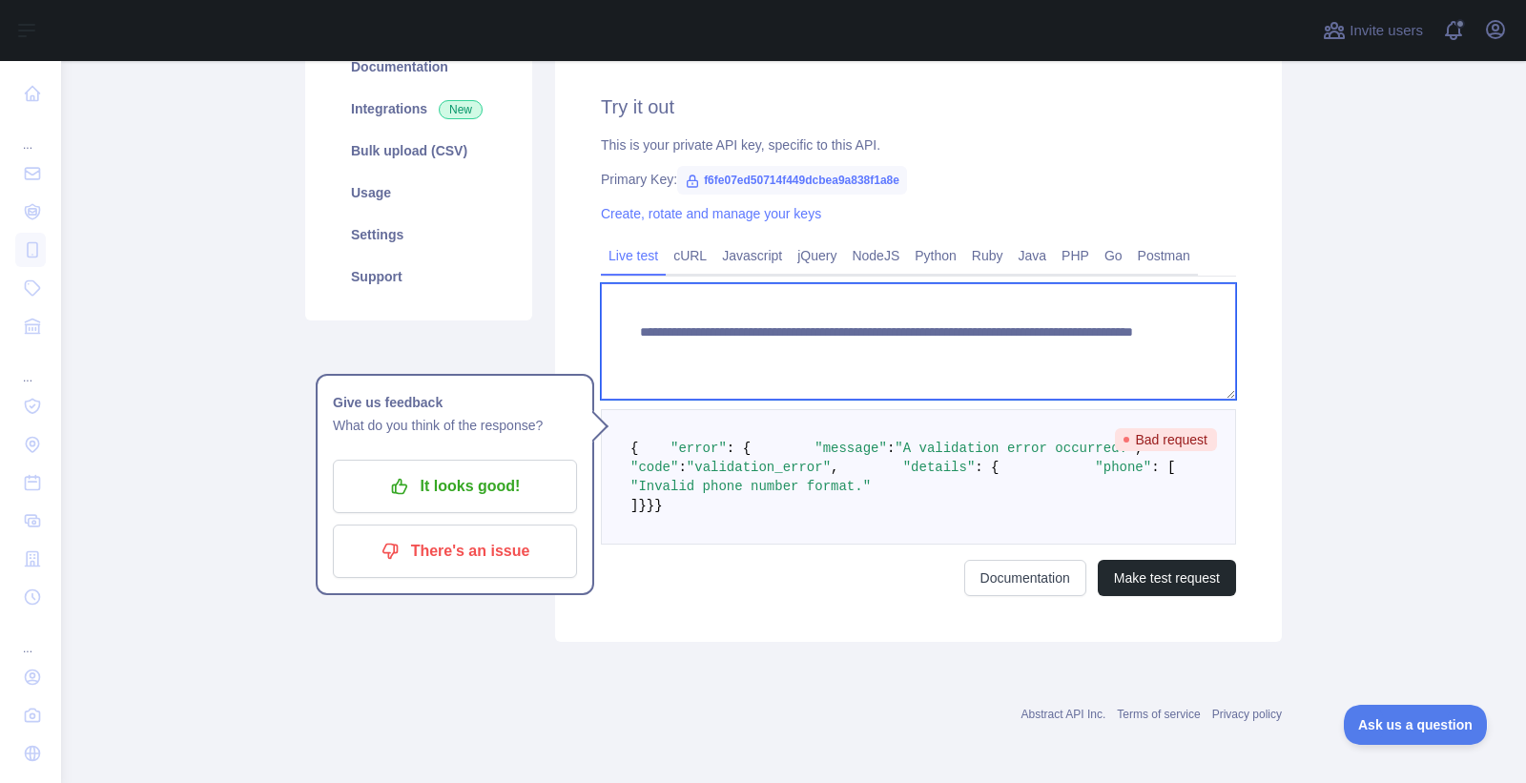
click at [966, 283] on textarea "**********" at bounding box center [918, 341] width 635 height 116
type textarea "**********"
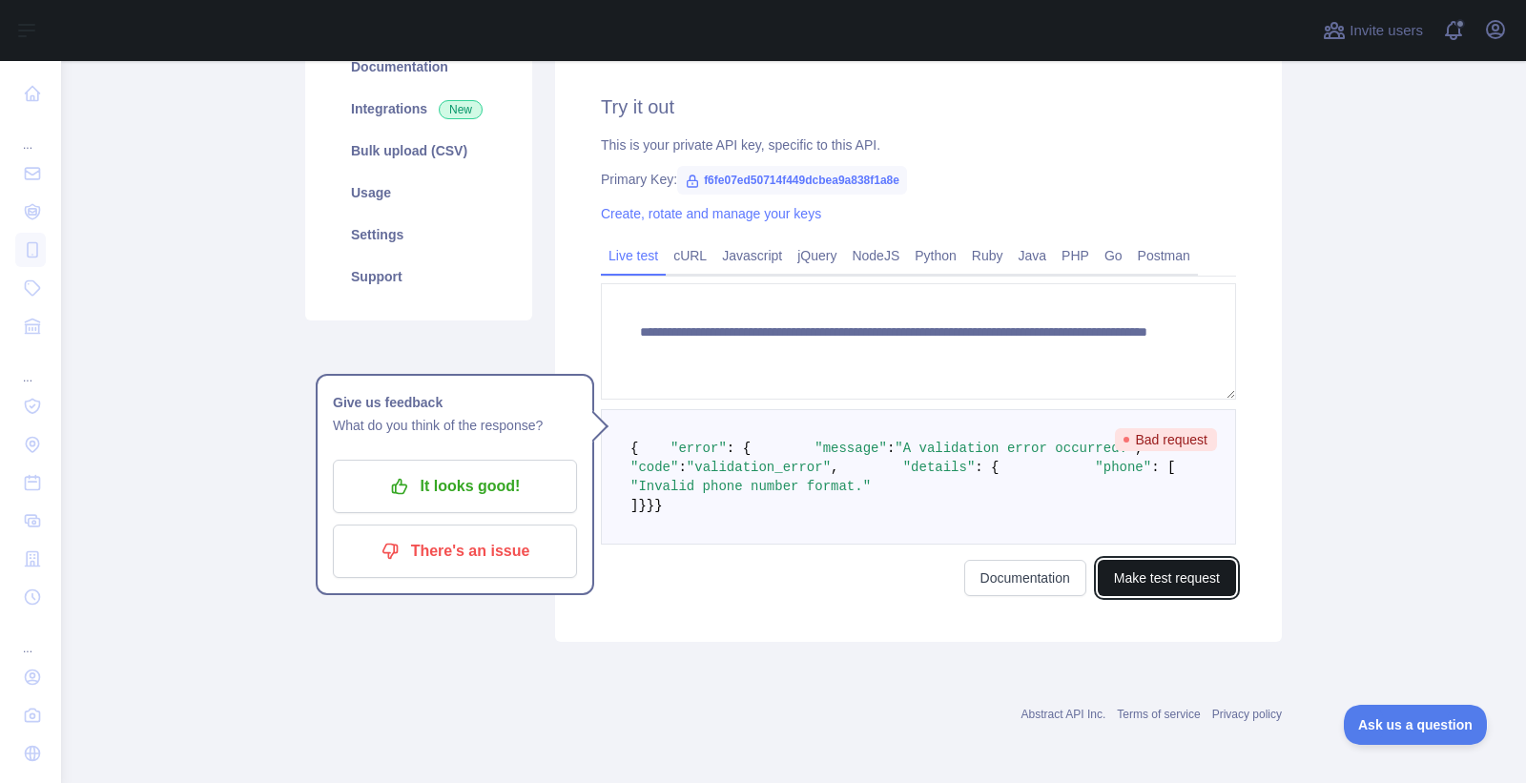
click at [1156, 577] on button "Make test request" at bounding box center [1166, 578] width 138 height 36
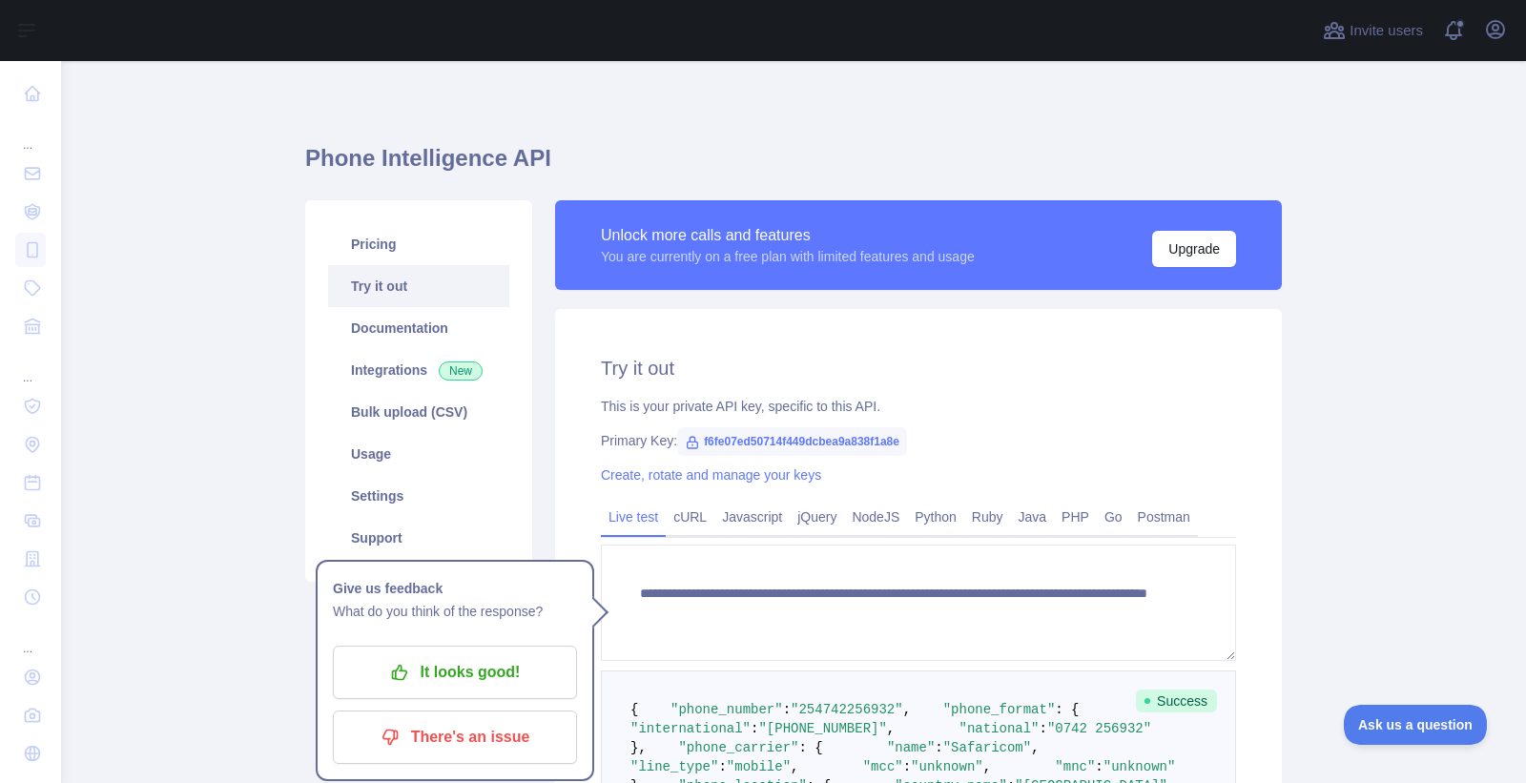
scroll to position [0, 0]
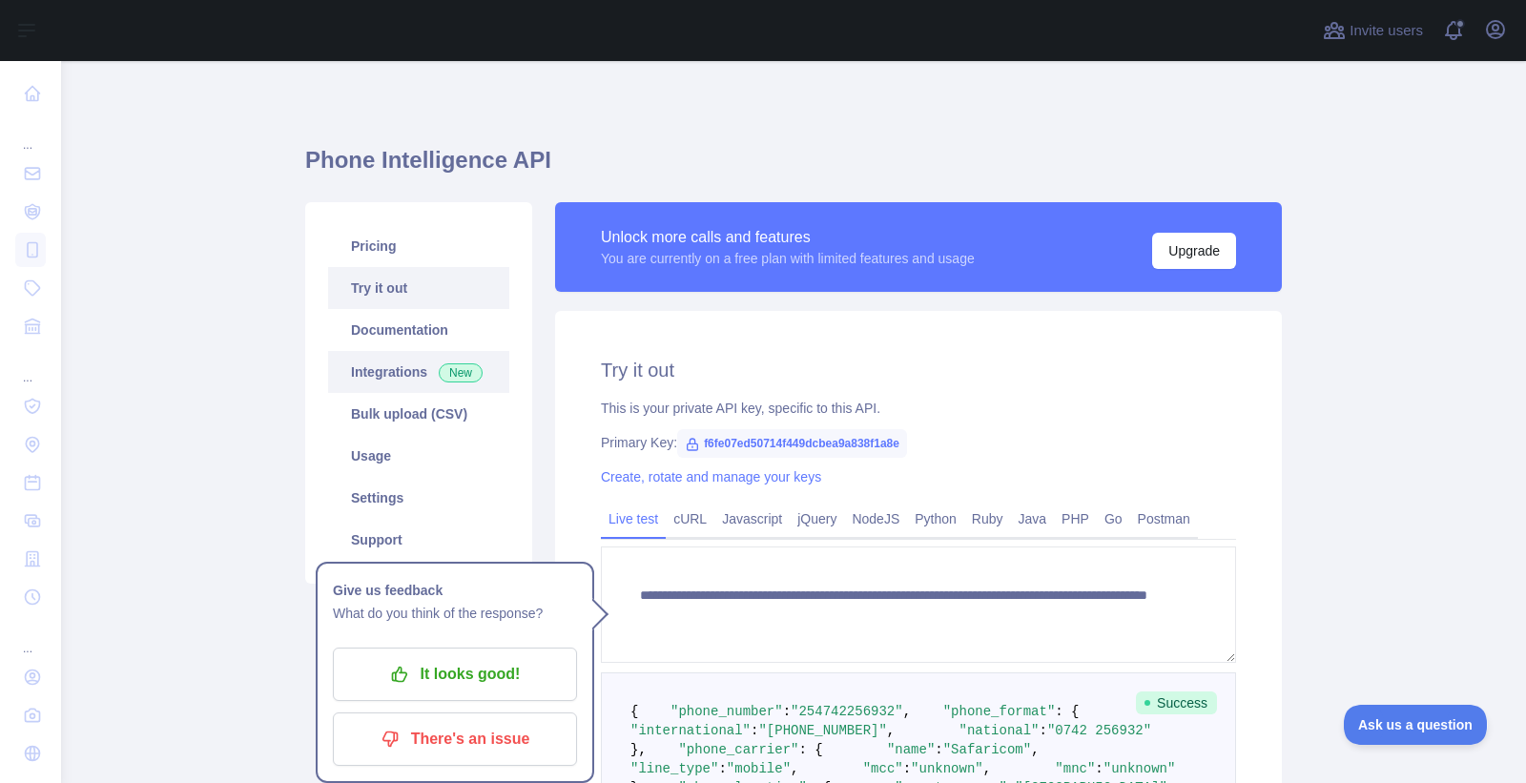
click at [417, 372] on link "Integrations New" at bounding box center [418, 372] width 181 height 42
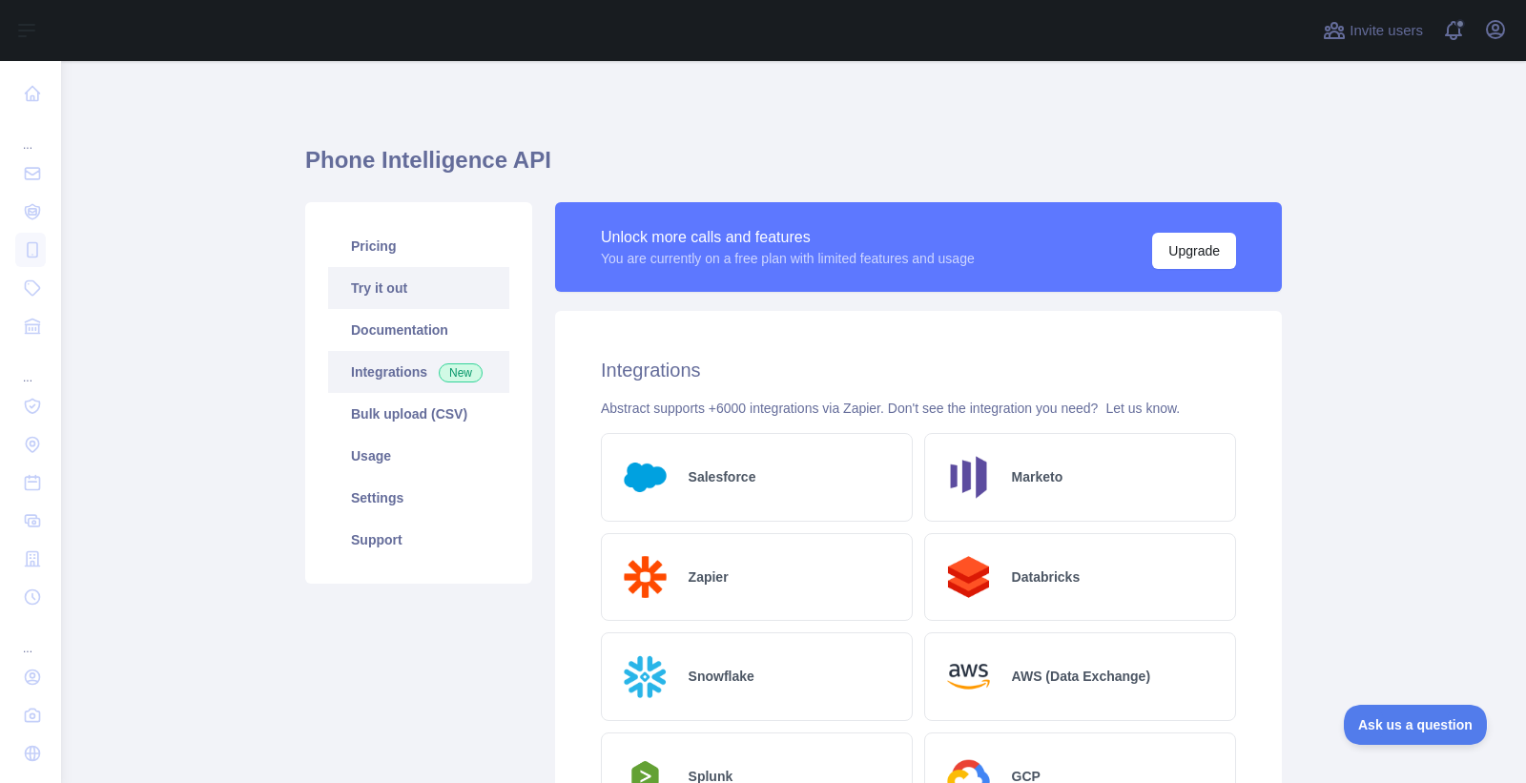
click at [412, 293] on link "Try it out" at bounding box center [418, 288] width 181 height 42
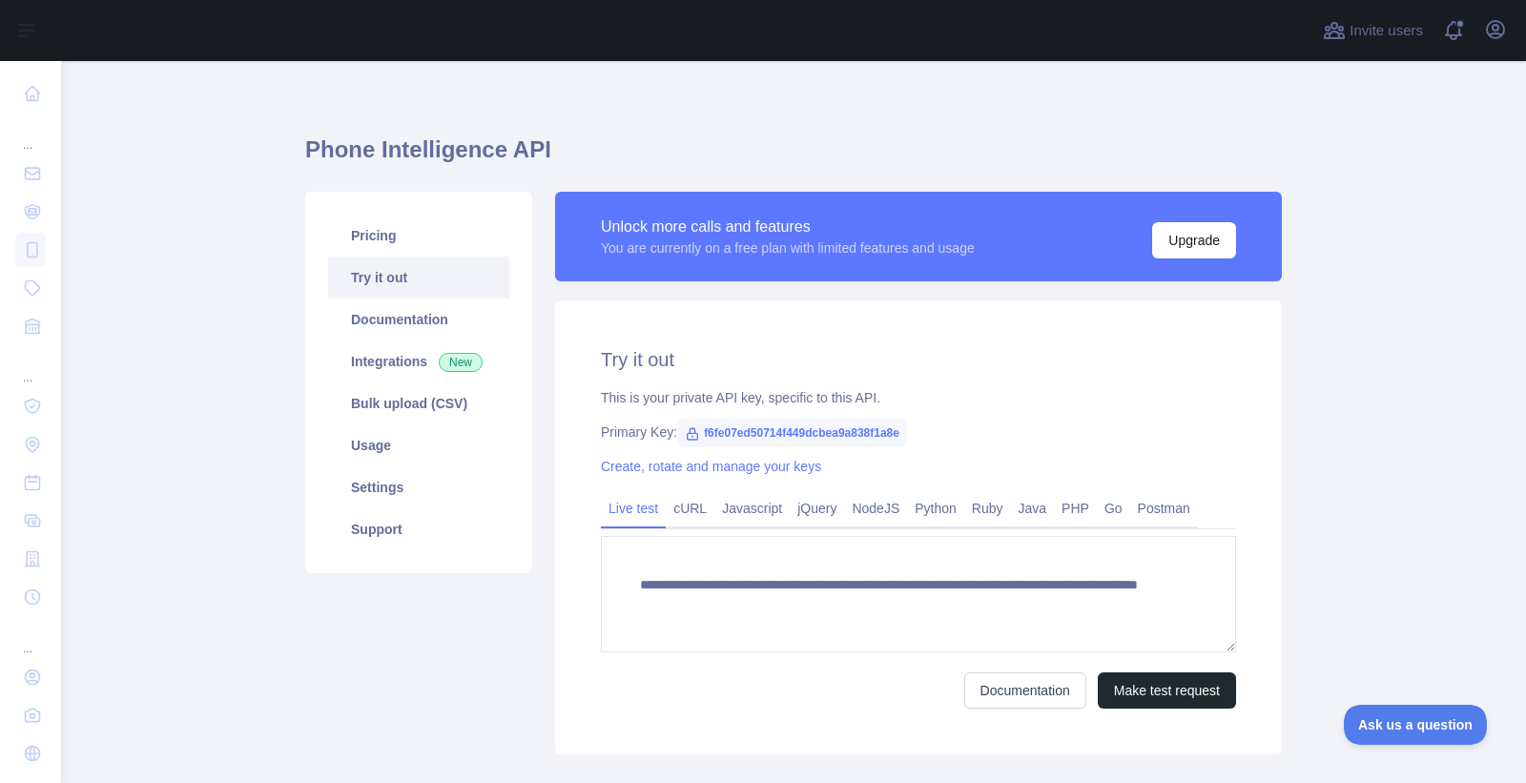
scroll to position [9, 0]
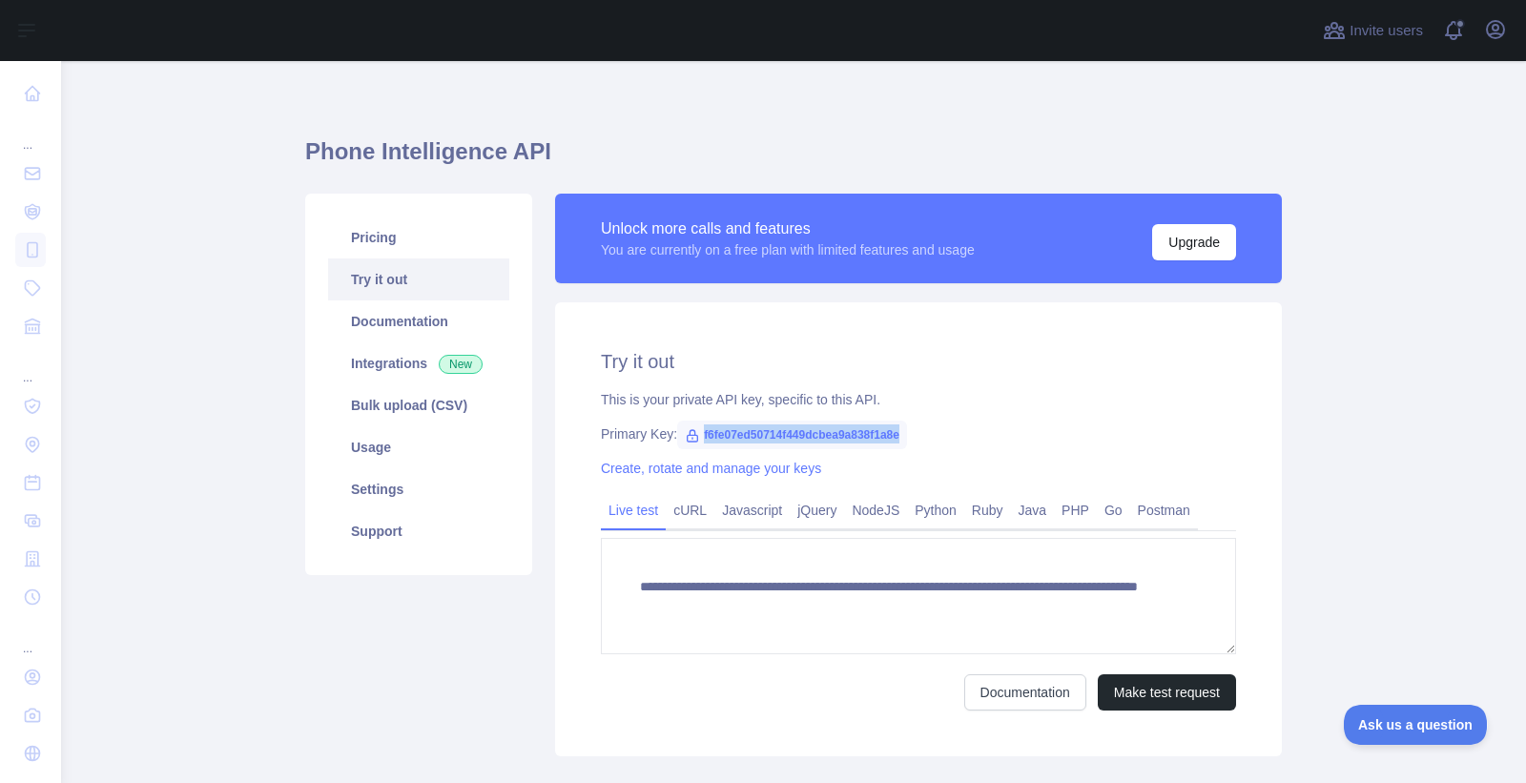
drag, startPoint x: 689, startPoint y: 434, endPoint x: 943, endPoint y: 441, distance: 253.7
click at [943, 441] on div "Primary Key: f6fe07ed50714f449dcbea9a838f1a8e" at bounding box center [918, 433] width 635 height 19
copy span "f6fe07ed50714f449dcbea9a838f1a8e"
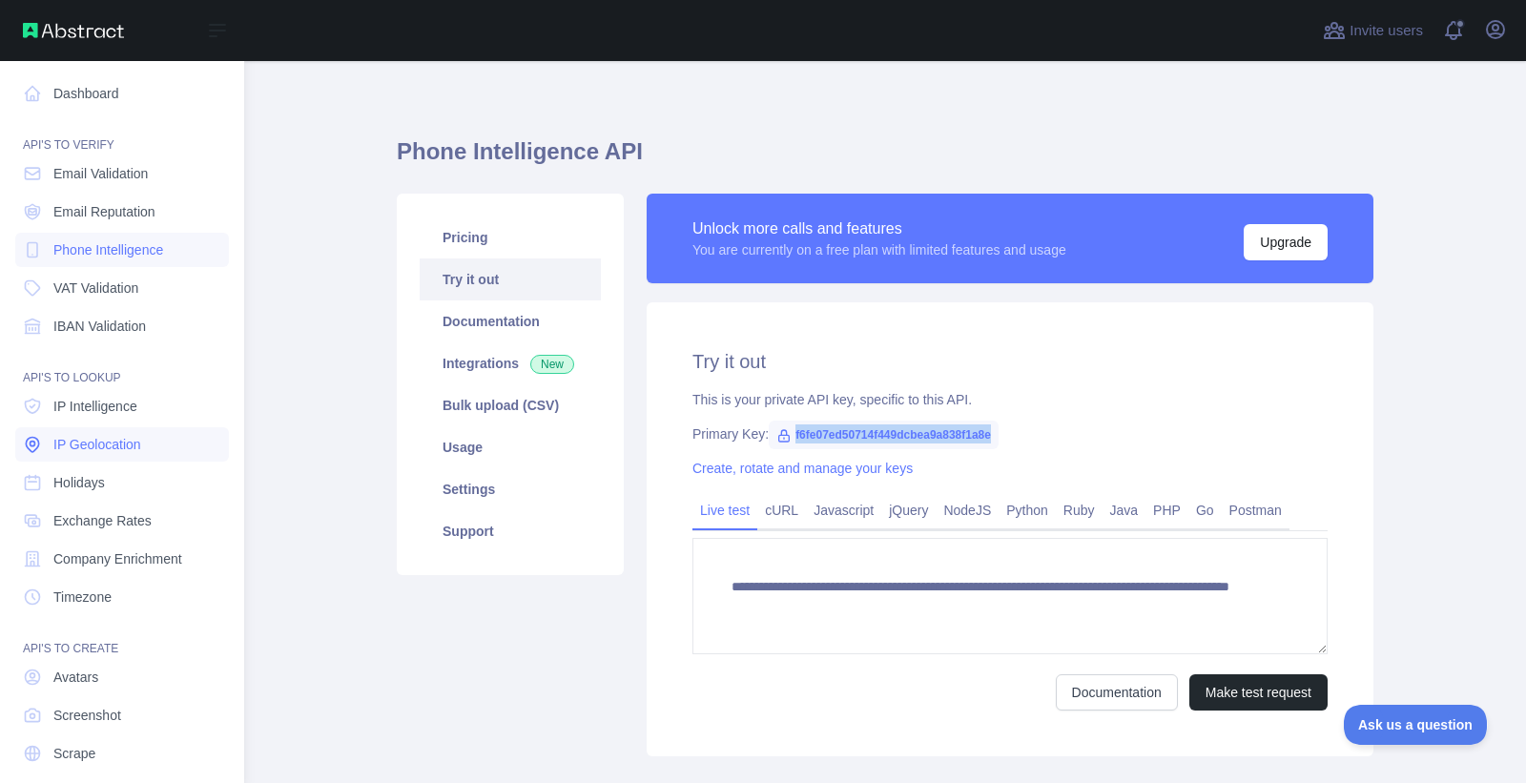
click at [95, 431] on link "IP Geolocation" at bounding box center [122, 444] width 214 height 34
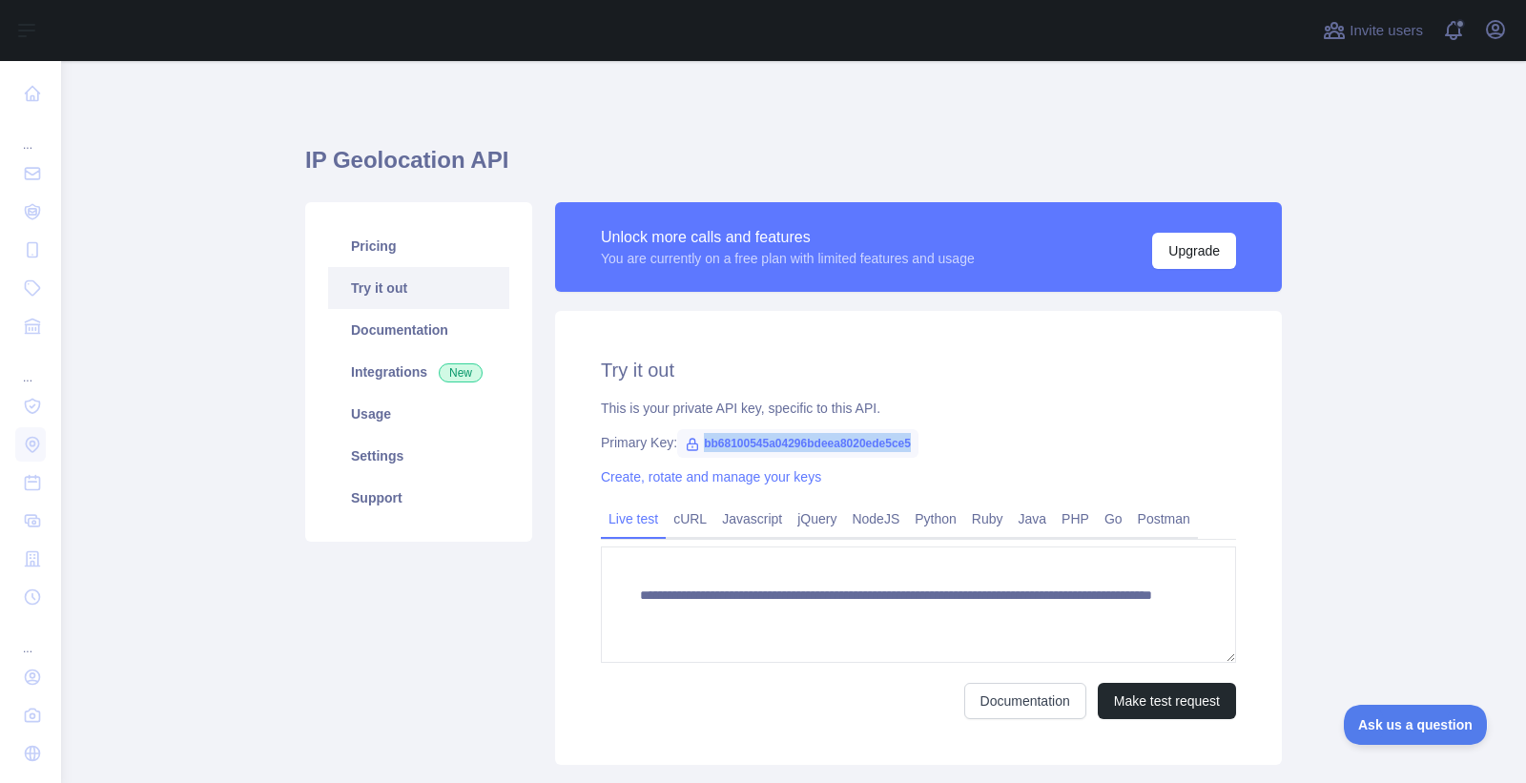
drag, startPoint x: 692, startPoint y: 443, endPoint x: 969, endPoint y: 445, distance: 276.5
click at [969, 445] on div "Primary Key: bb68100545a04296bdeea8020ede5ce5" at bounding box center [918, 442] width 635 height 19
copy span "bb68100545a04296bdeea8020ede5ce5"
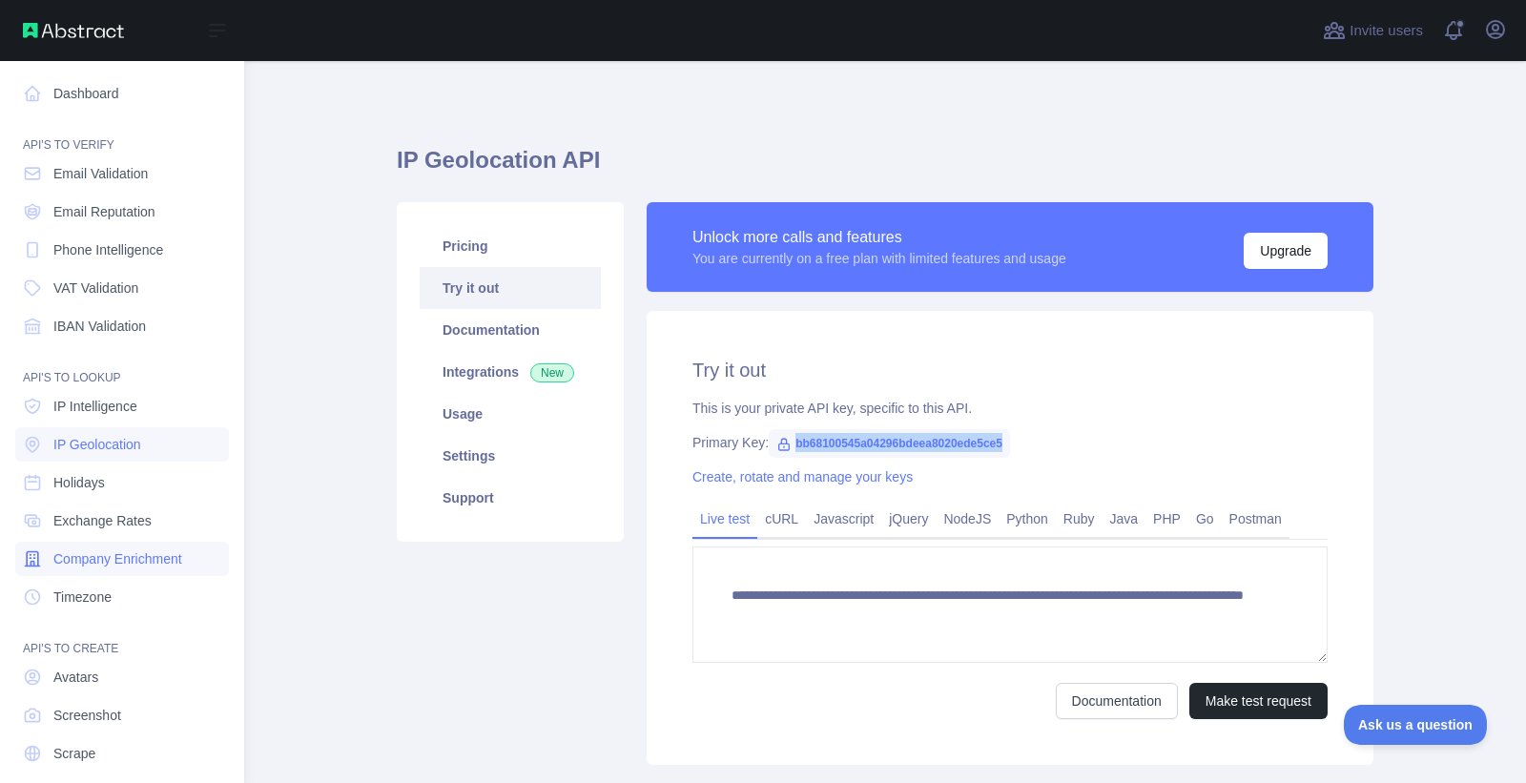
click at [89, 552] on span "Company Enrichment" at bounding box center [117, 558] width 129 height 19
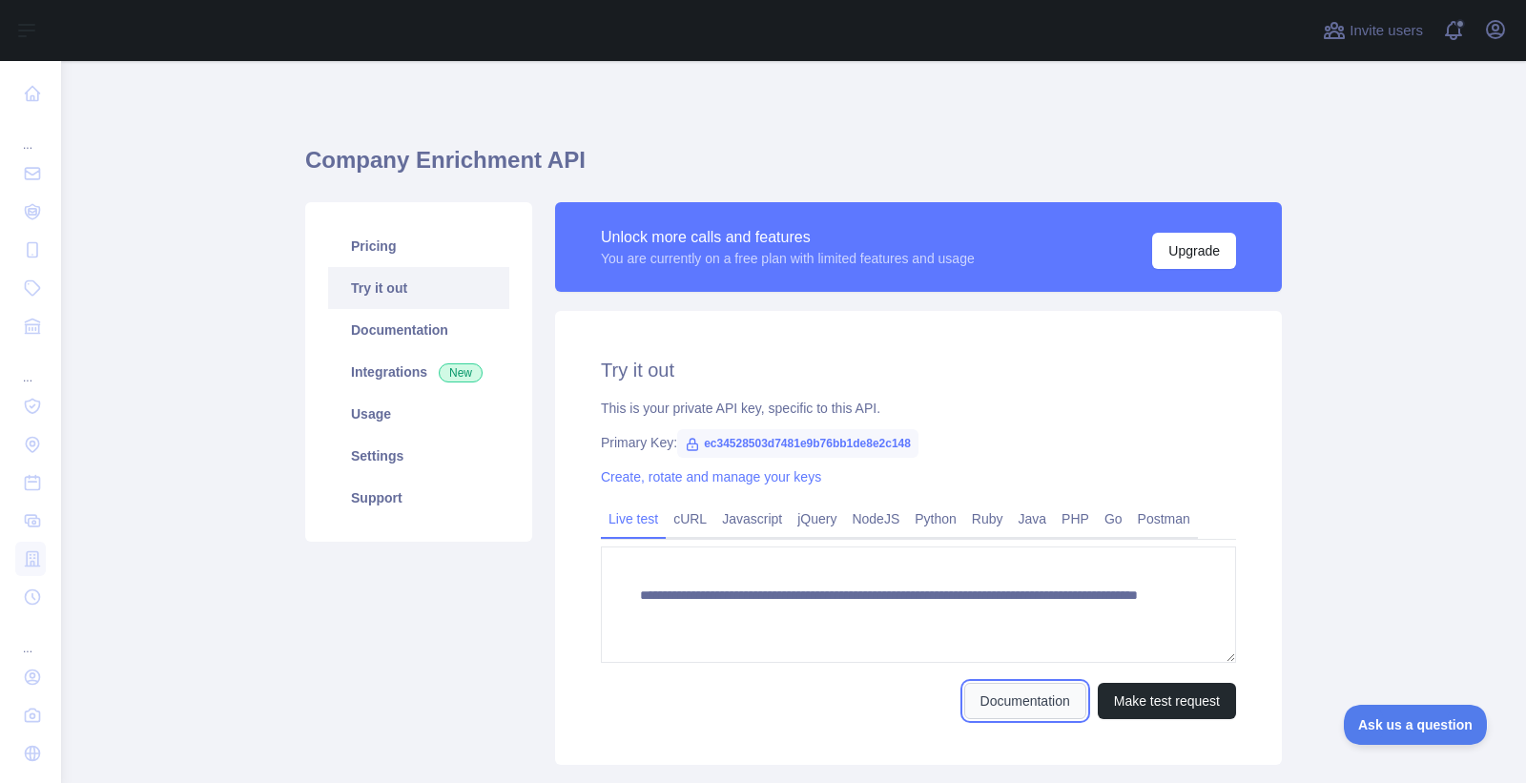
click at [981, 694] on link "Documentation" at bounding box center [1025, 701] width 122 height 36
drag, startPoint x: 690, startPoint y: 440, endPoint x: 927, endPoint y: 443, distance: 236.5
click at [927, 443] on div "Primary Key: ec34528503d7481e9b76bb1de8e2c148" at bounding box center [918, 442] width 635 height 19
copy span "ec34528503d7481e9b76bb1de8e2c148"
